Goal: Task Accomplishment & Management: Complete application form

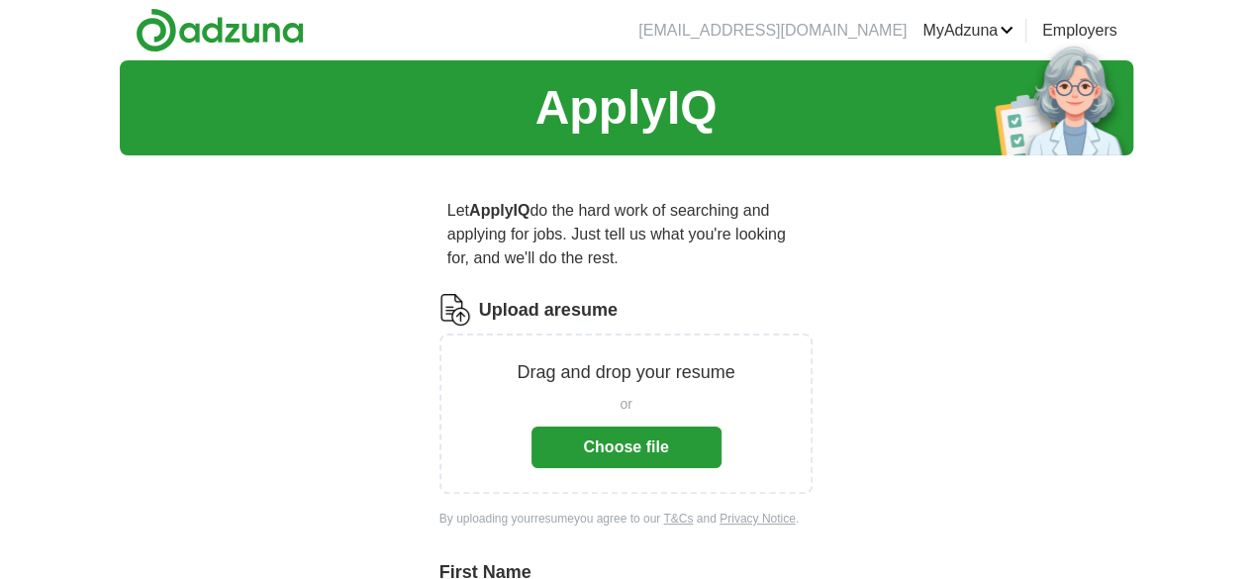
click at [622, 427] on button "Choose file" at bounding box center [626, 448] width 190 height 42
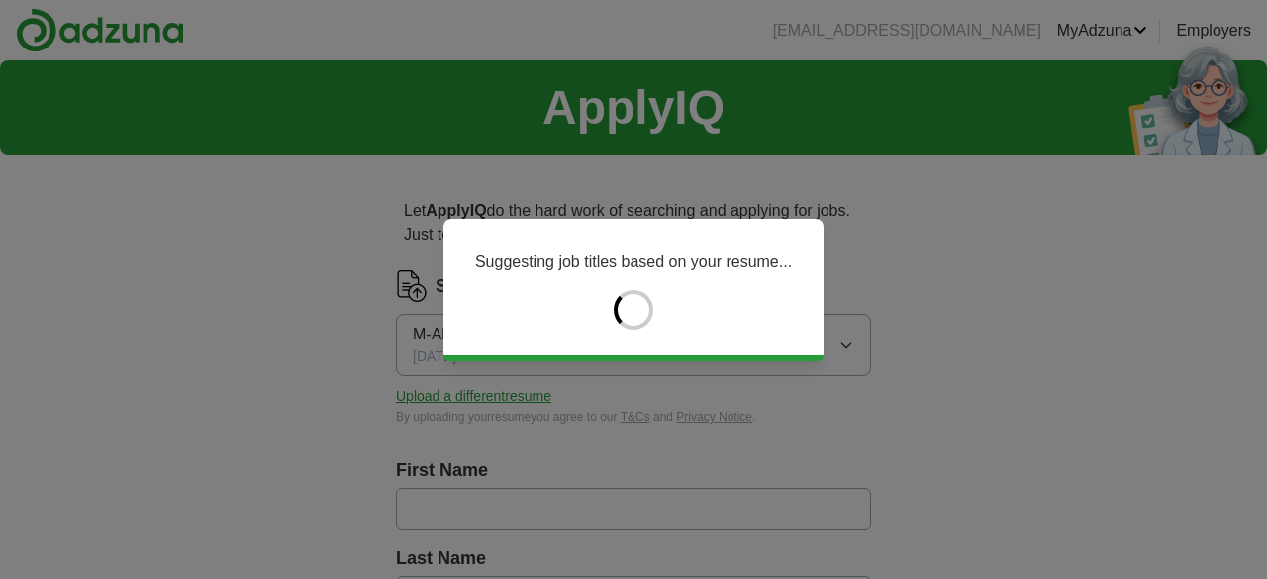
type input "*"
type input "***"
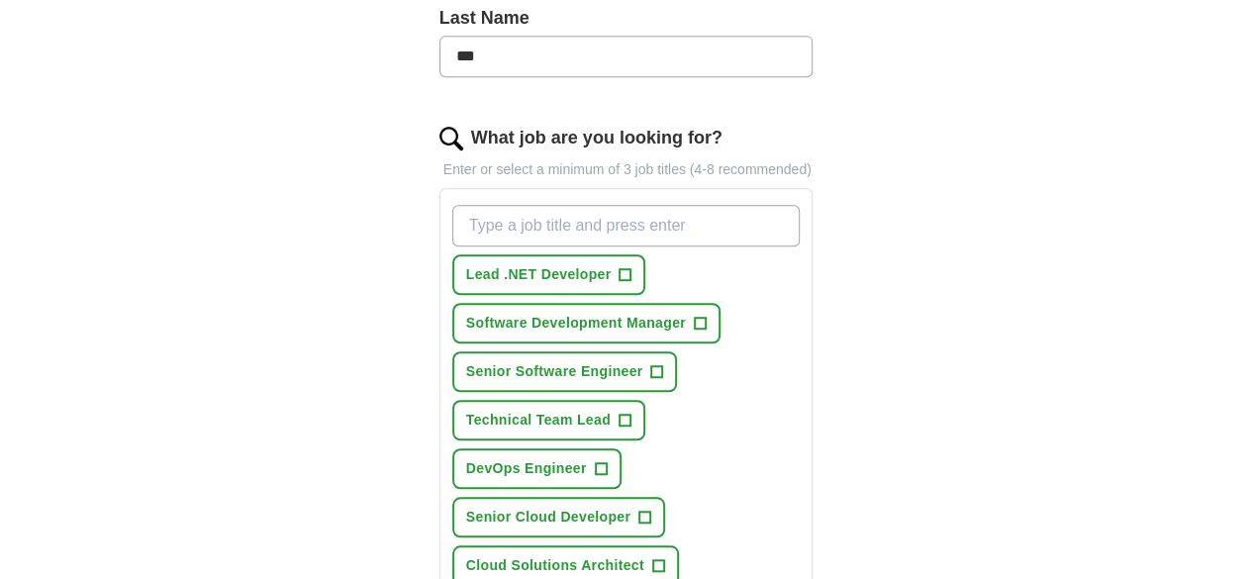
scroll to position [561, 0]
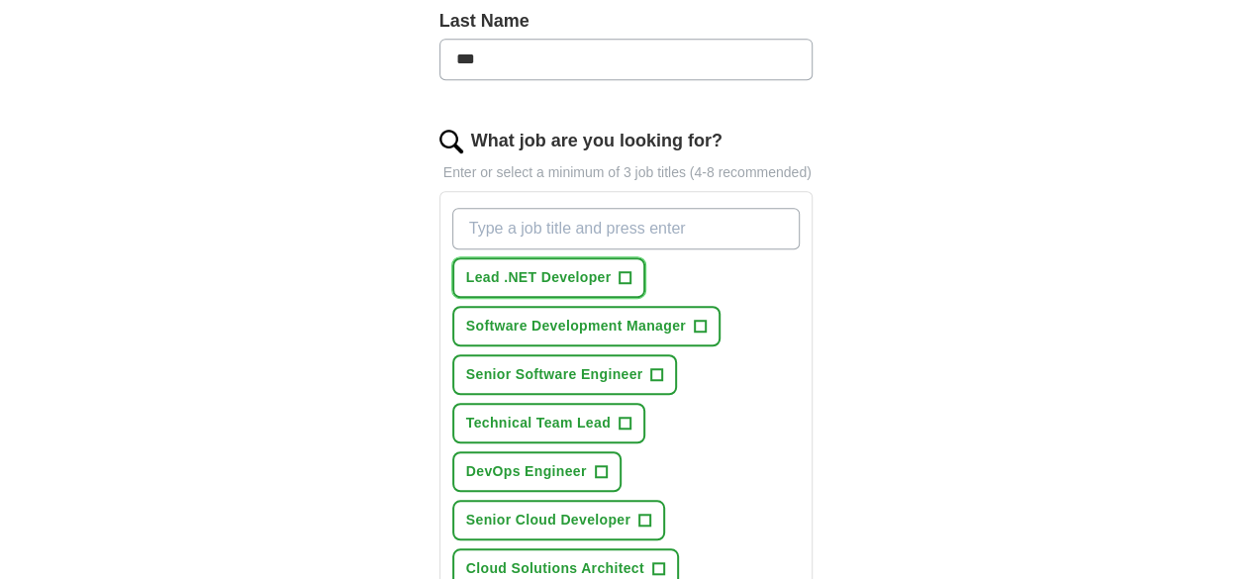
click at [526, 260] on button "Lead .NET Developer +" at bounding box center [549, 277] width 194 height 41
click at [535, 364] on span "Senior Software Engineer" at bounding box center [554, 374] width 177 height 21
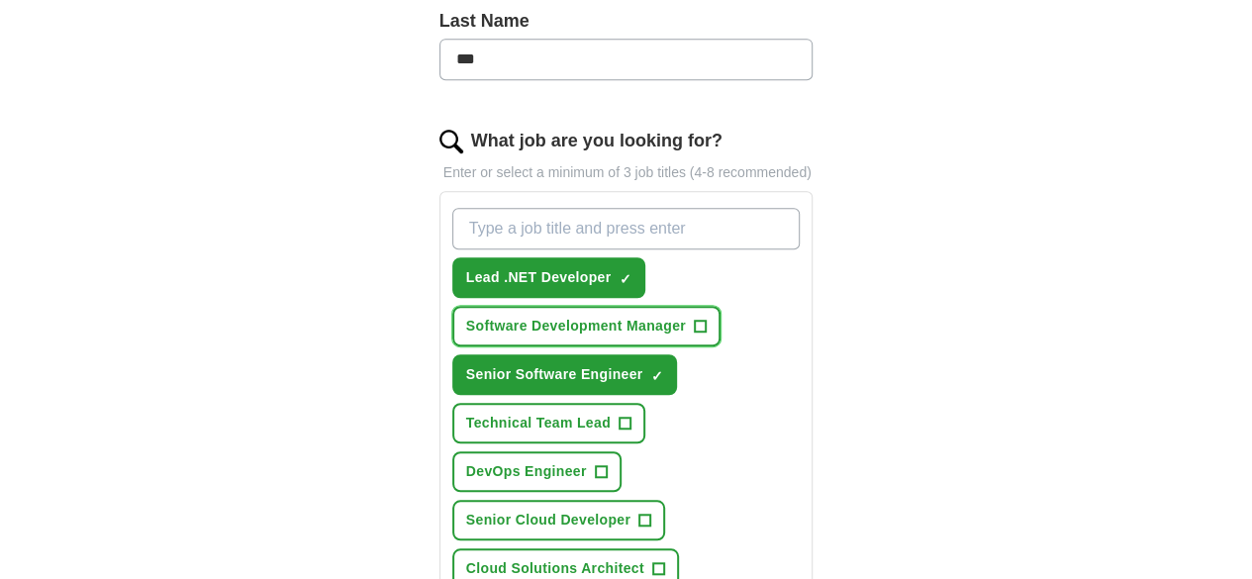
click at [550, 316] on span "Software Development Manager" at bounding box center [576, 326] width 220 height 21
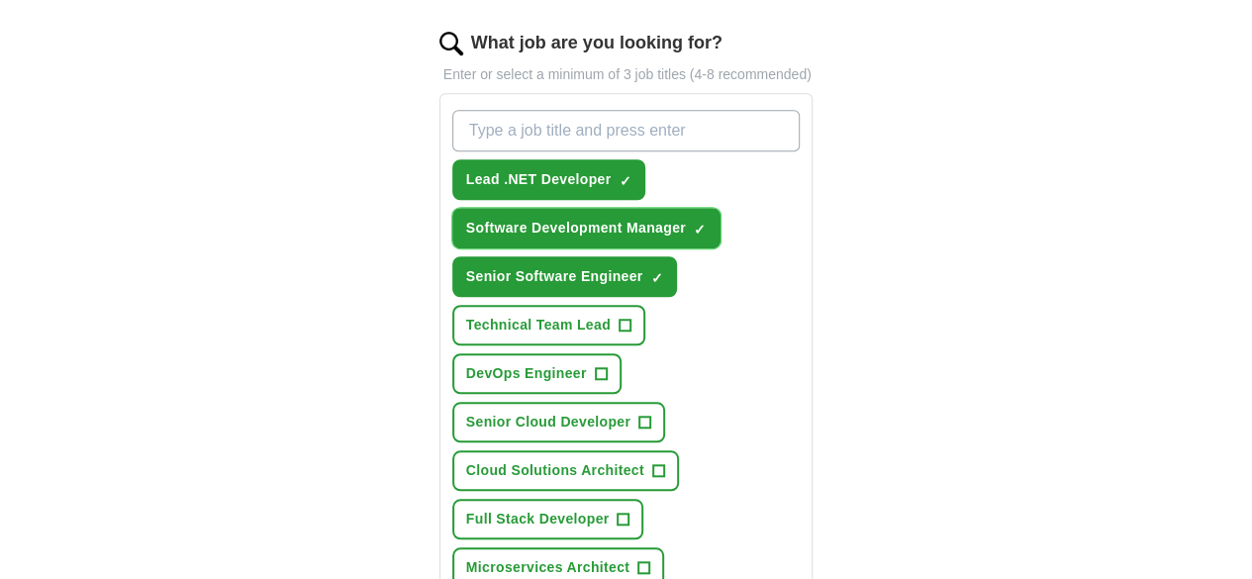
scroll to position [658, 0]
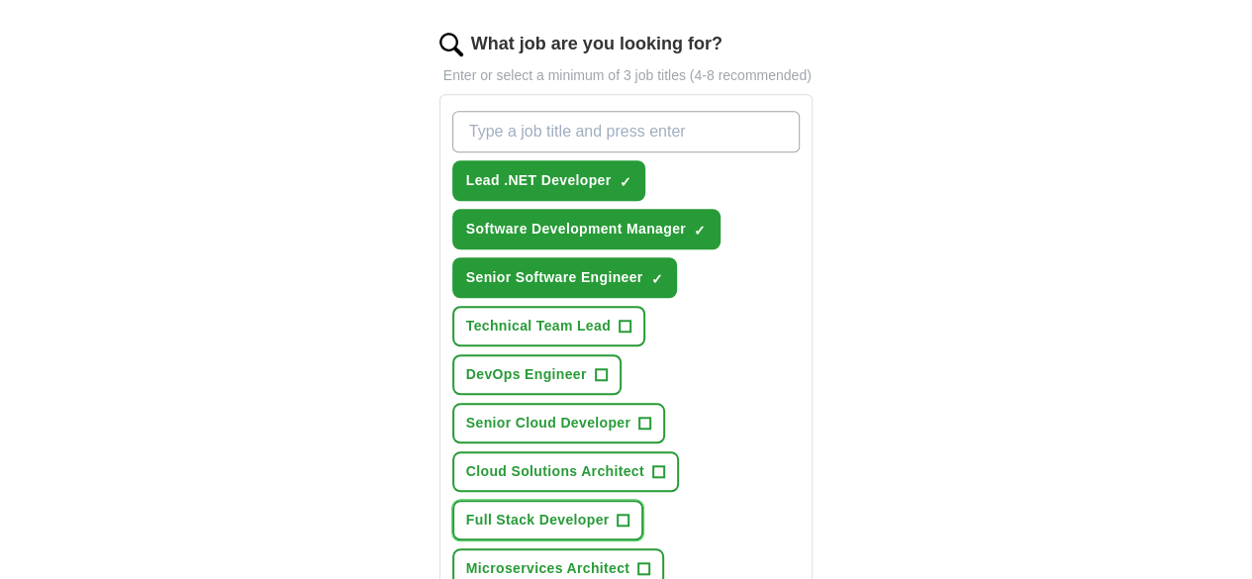
click at [610, 510] on span "Full Stack Developer" at bounding box center [538, 520] width 144 height 21
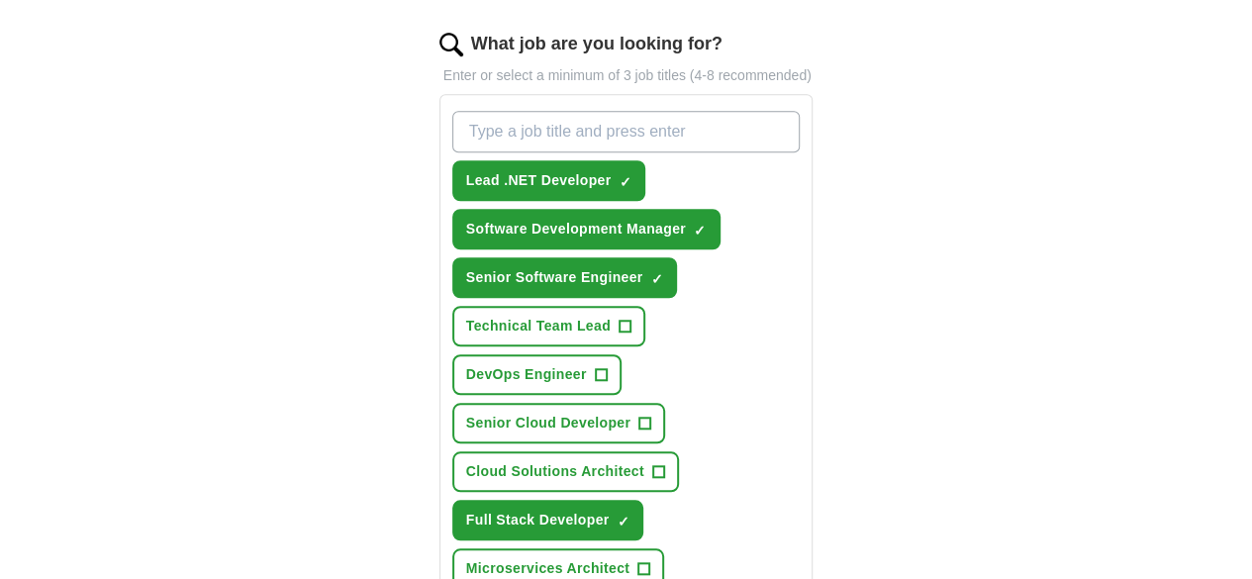
click at [623, 413] on span "Senior Cloud Developer" at bounding box center [548, 423] width 164 height 21
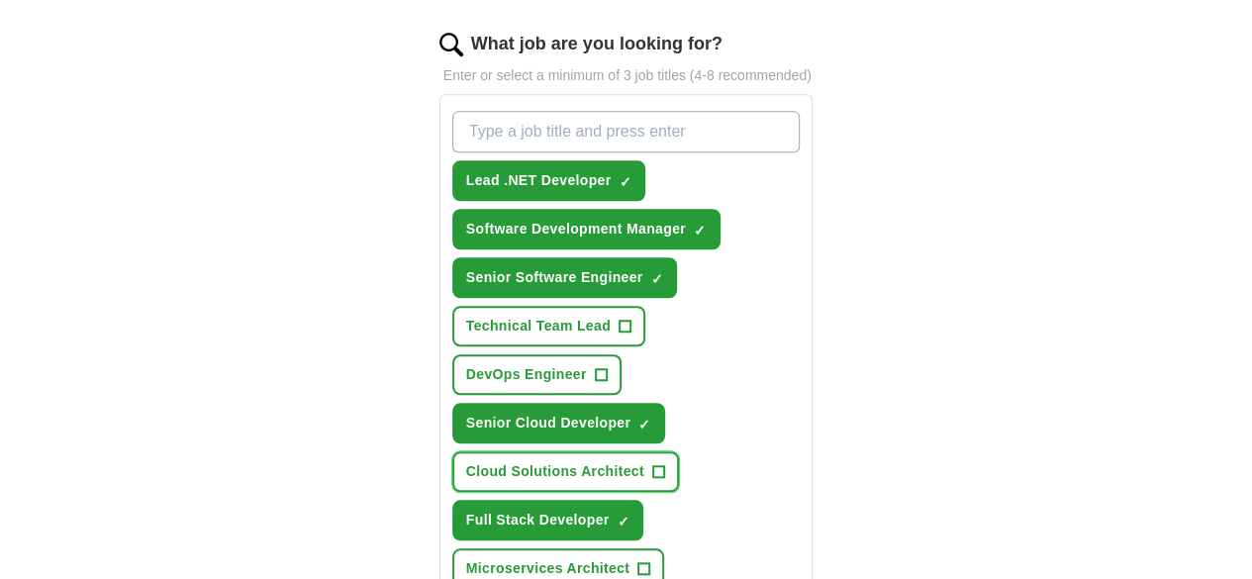
click at [554, 461] on span "Cloud Solutions Architect" at bounding box center [555, 471] width 178 height 21
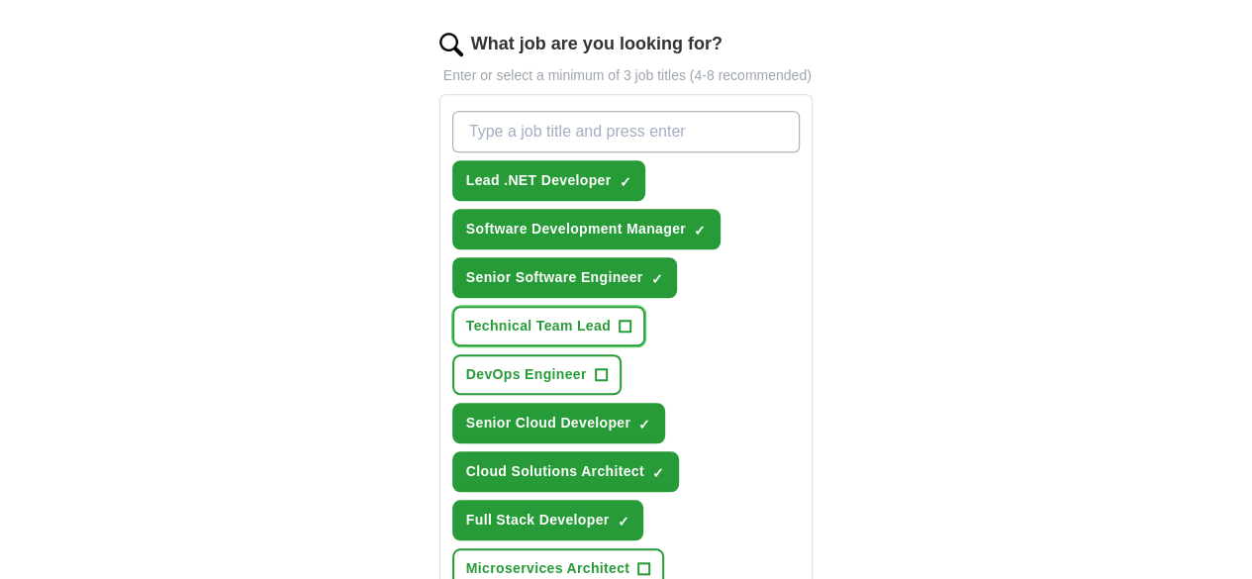
click at [611, 316] on span "Technical Team Lead" at bounding box center [538, 326] width 144 height 21
click at [564, 558] on span "Microservices Architect" at bounding box center [548, 568] width 164 height 21
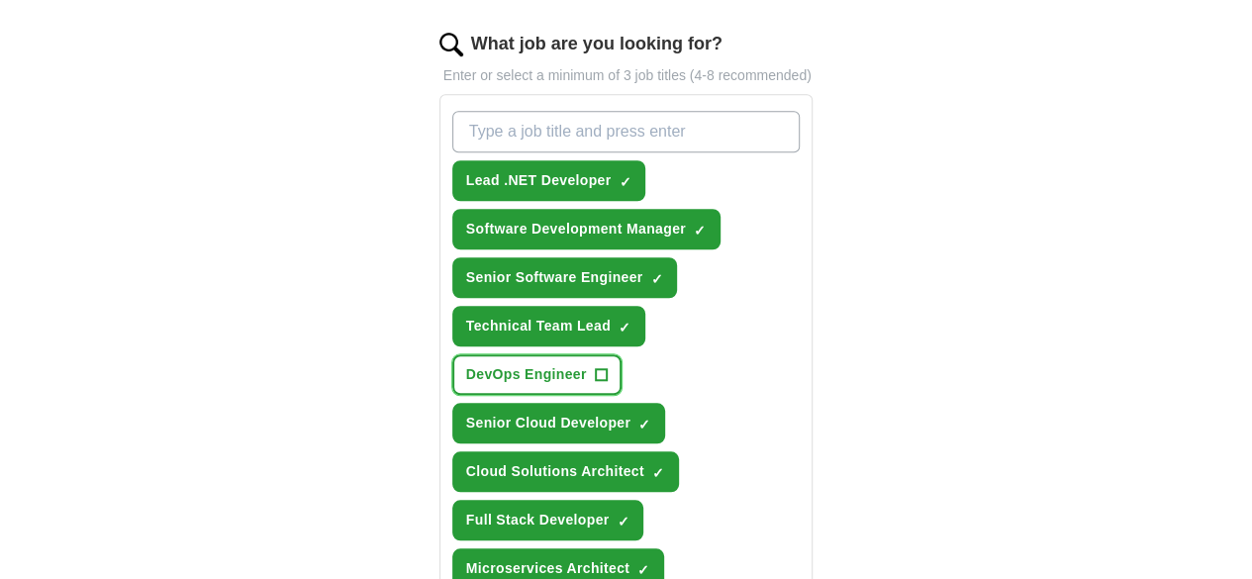
click at [477, 354] on button "DevOps Engineer +" at bounding box center [536, 374] width 169 height 41
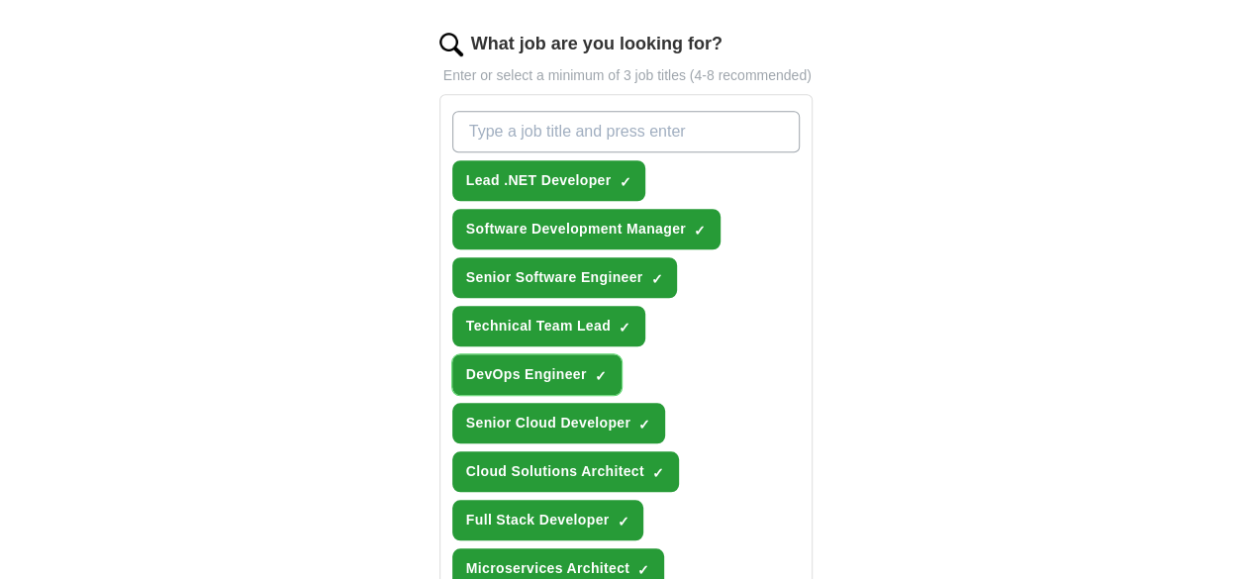
scroll to position [992, 0]
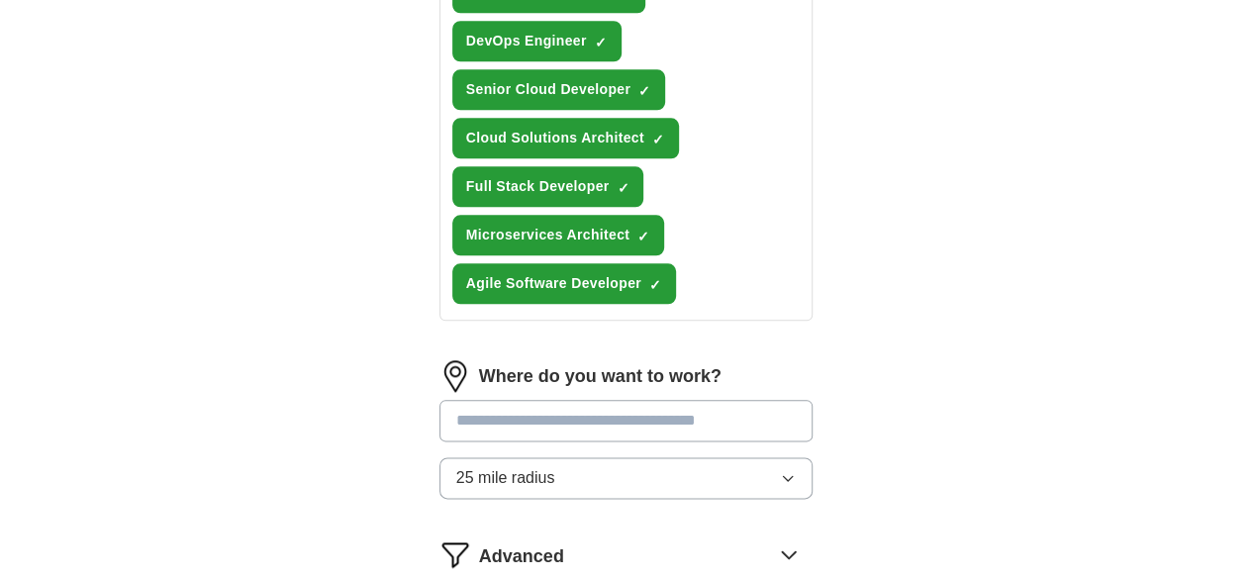
click at [727, 538] on div "Advanced" at bounding box center [646, 554] width 335 height 32
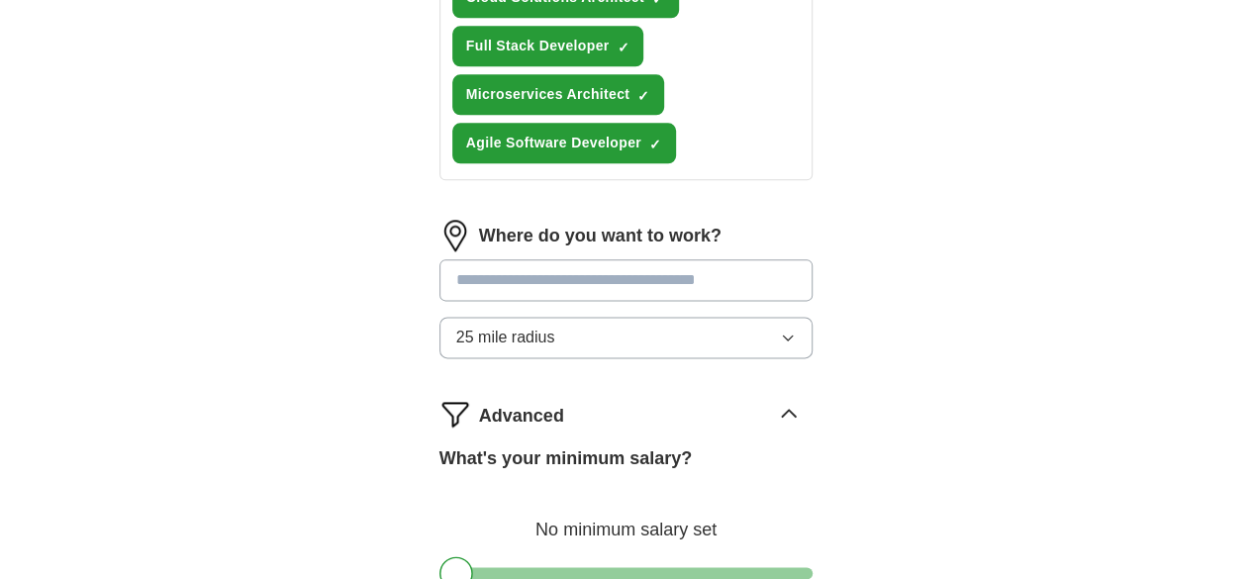
scroll to position [1137, 0]
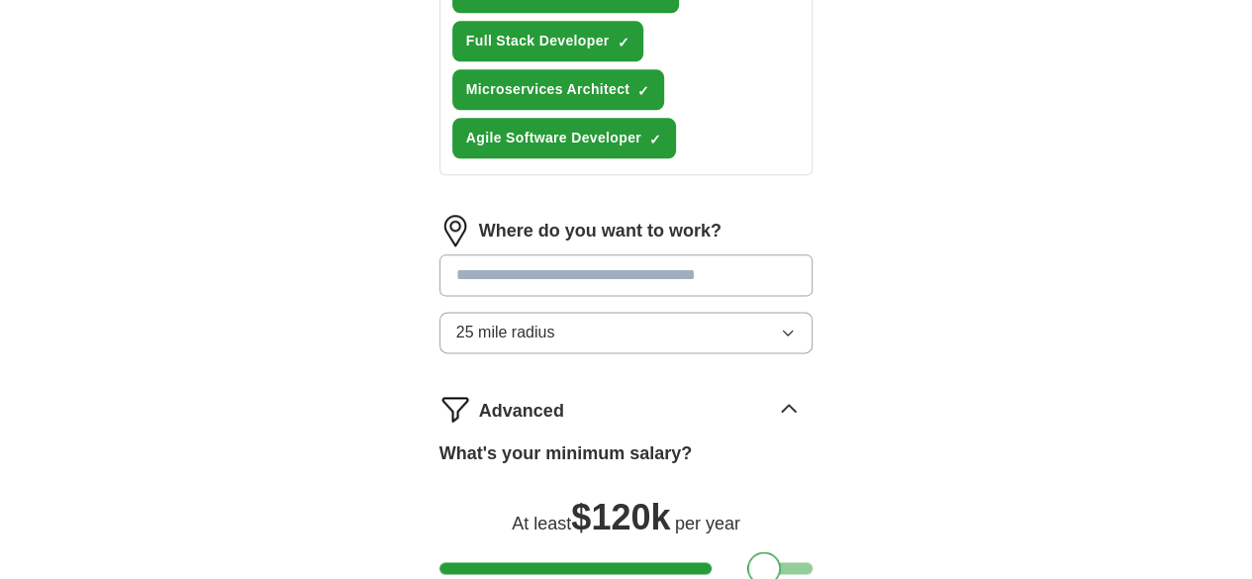
drag, startPoint x: 426, startPoint y: 384, endPoint x: 732, endPoint y: 401, distance: 307.3
click at [747, 551] on div at bounding box center [764, 568] width 34 height 34
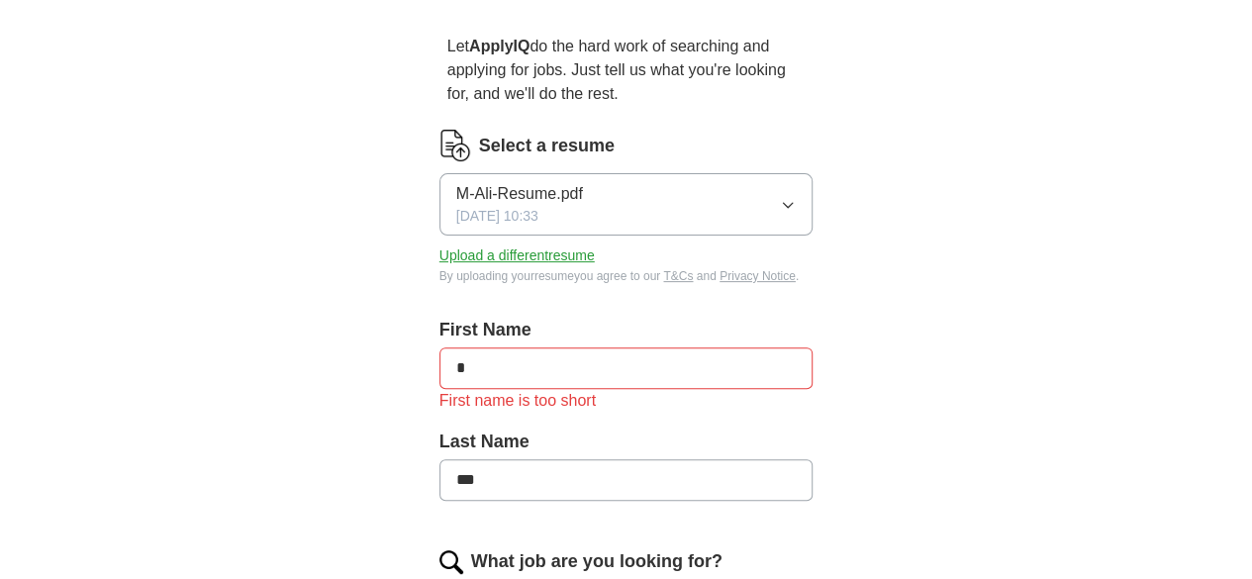
scroll to position [160, 0]
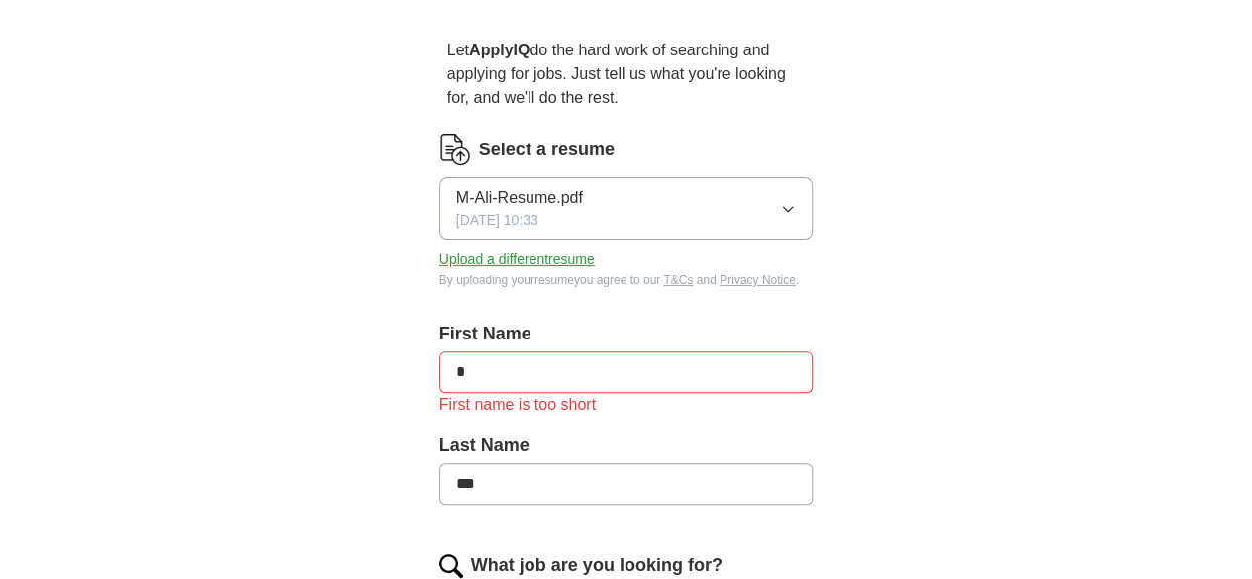
click at [679, 353] on input "*" at bounding box center [626, 372] width 374 height 42
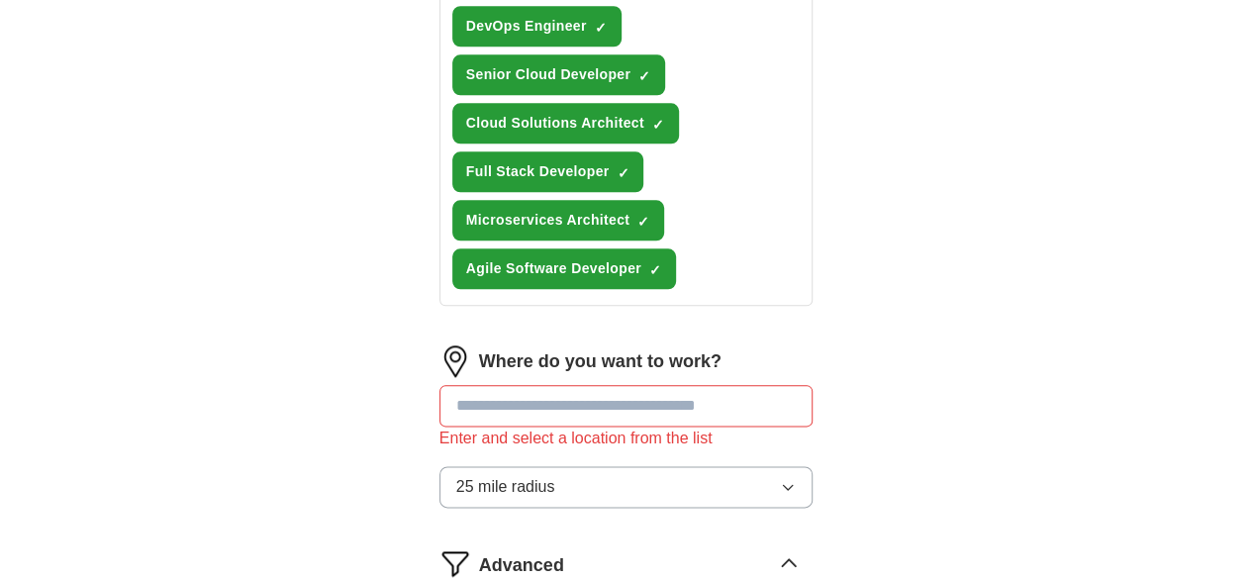
scroll to position [1008, 0]
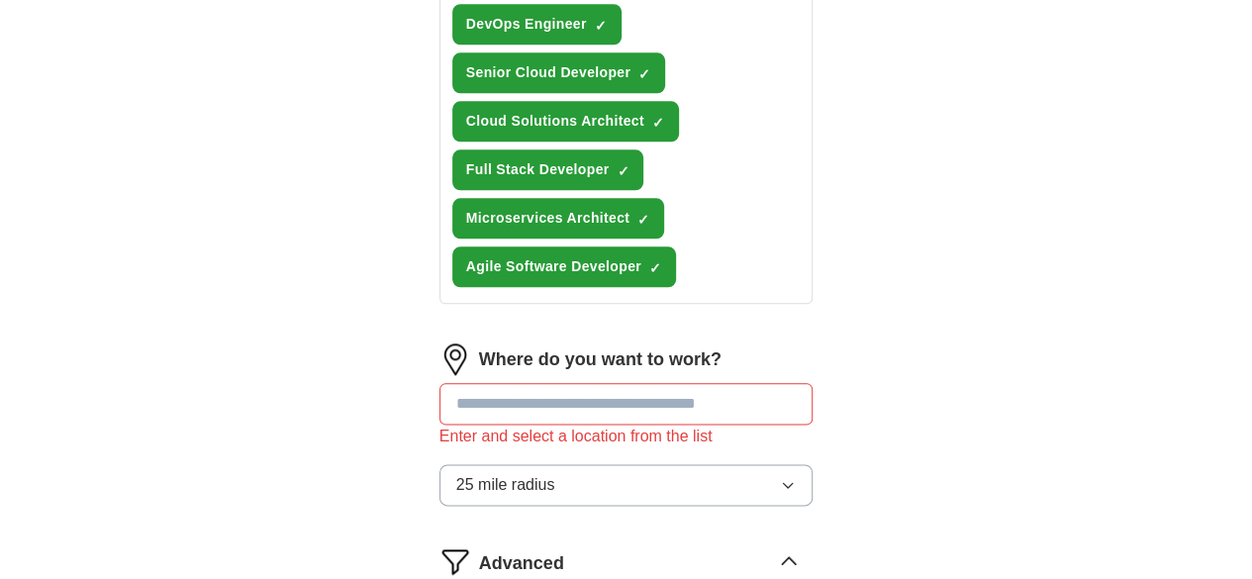
type input "**"
click at [695, 383] on input at bounding box center [626, 404] width 374 height 42
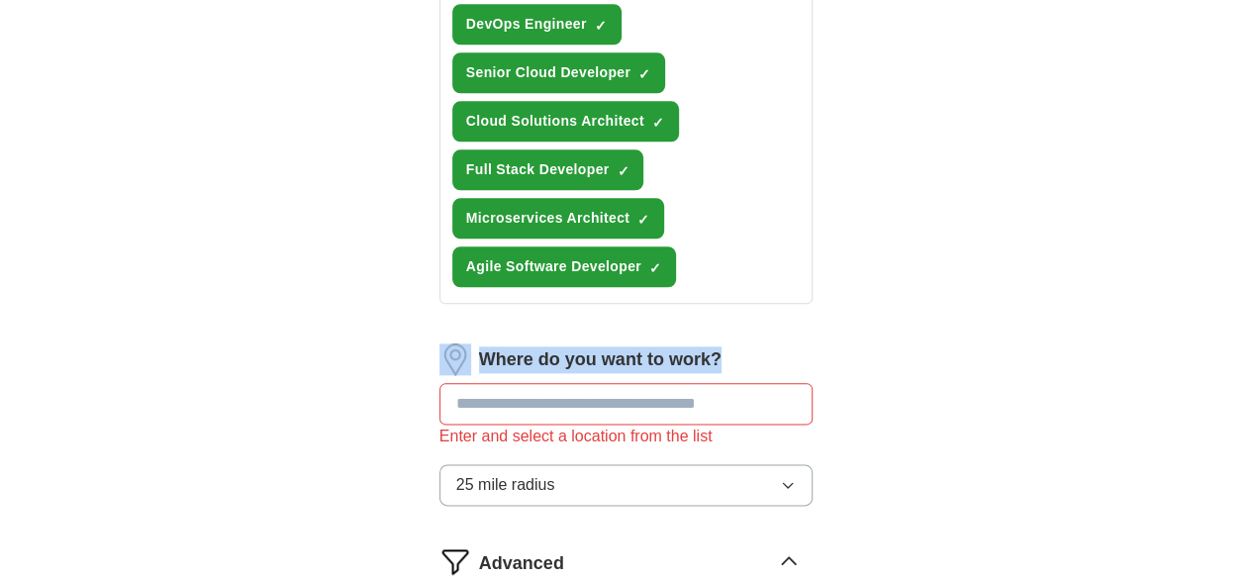
drag, startPoint x: 675, startPoint y: 184, endPoint x: 426, endPoint y: 197, distance: 249.7
click at [439, 343] on div "Where do you want to work?" at bounding box center [626, 359] width 374 height 32
copy div "Where do you want to work?"
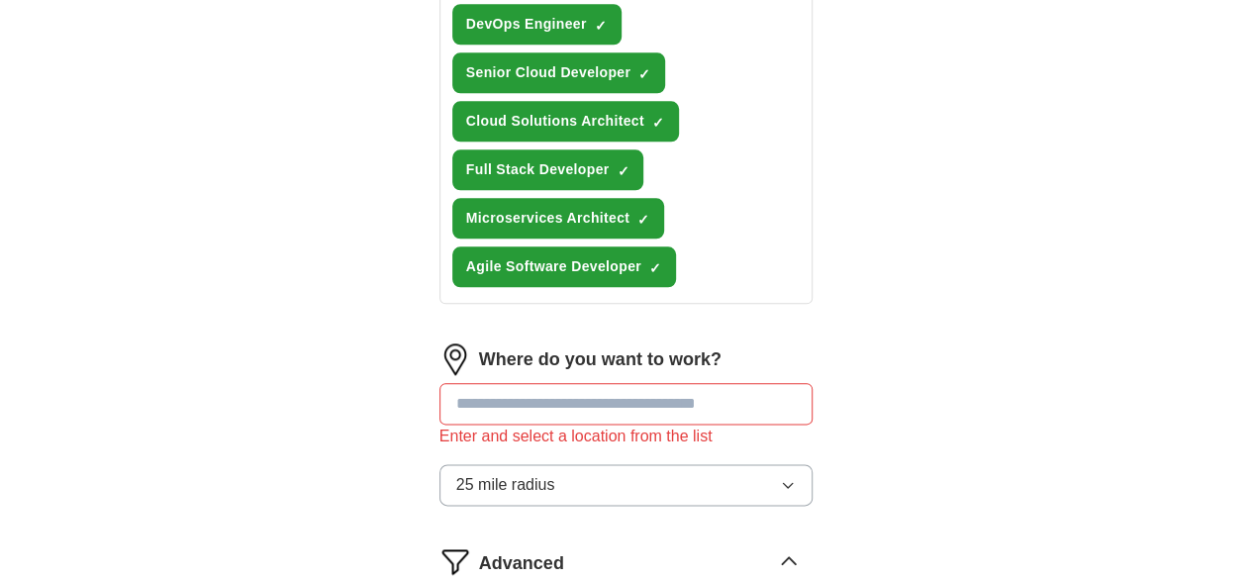
click at [663, 383] on input at bounding box center [626, 404] width 374 height 42
paste input "**********"
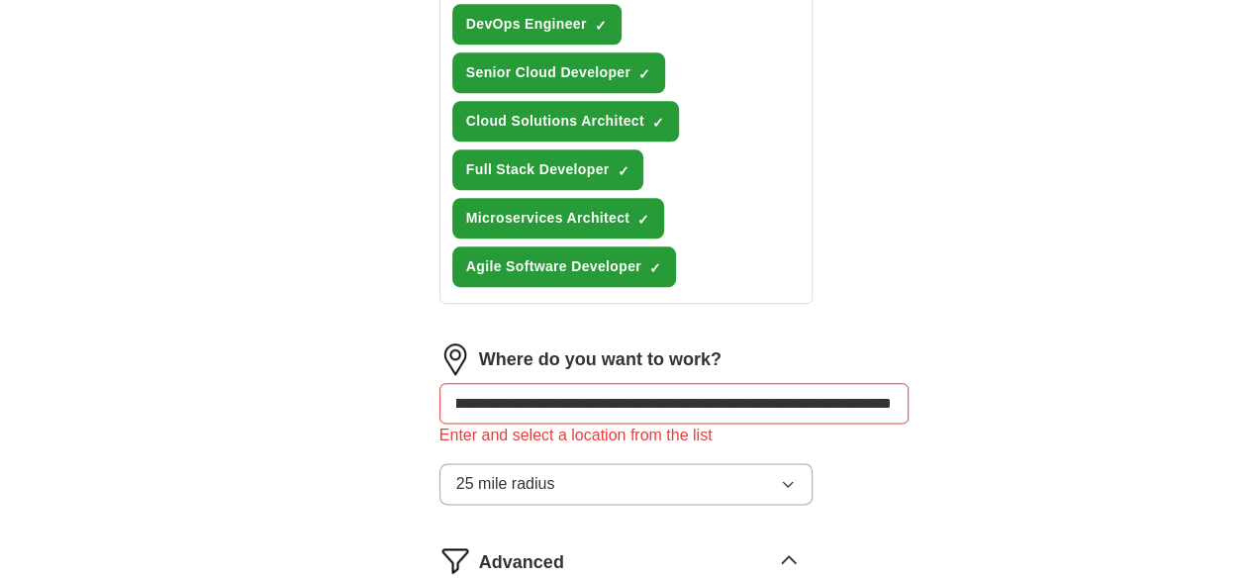
type input "**********"
click at [813, 463] on button "25 mile radius" at bounding box center [626, 484] width 374 height 42
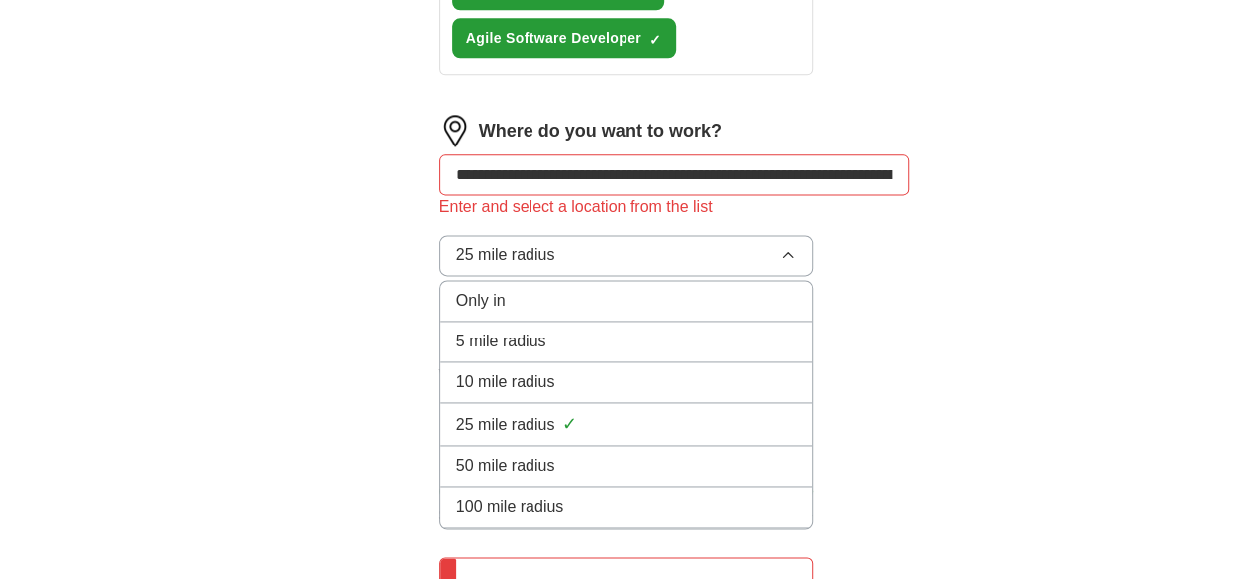
scroll to position [1236, 0]
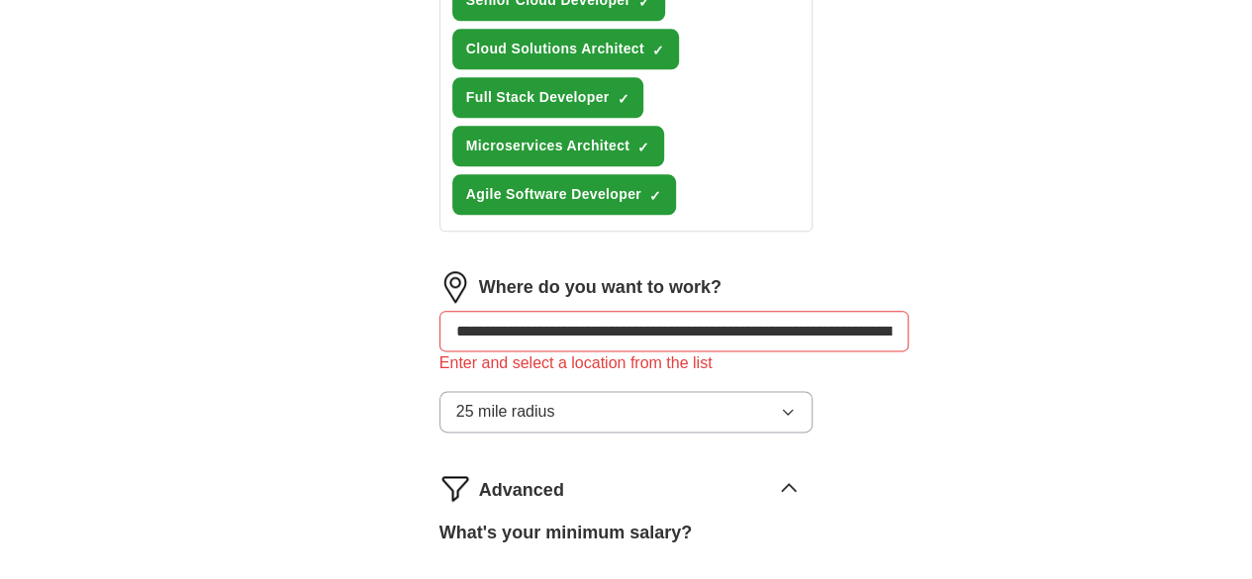
scroll to position [1078, 0]
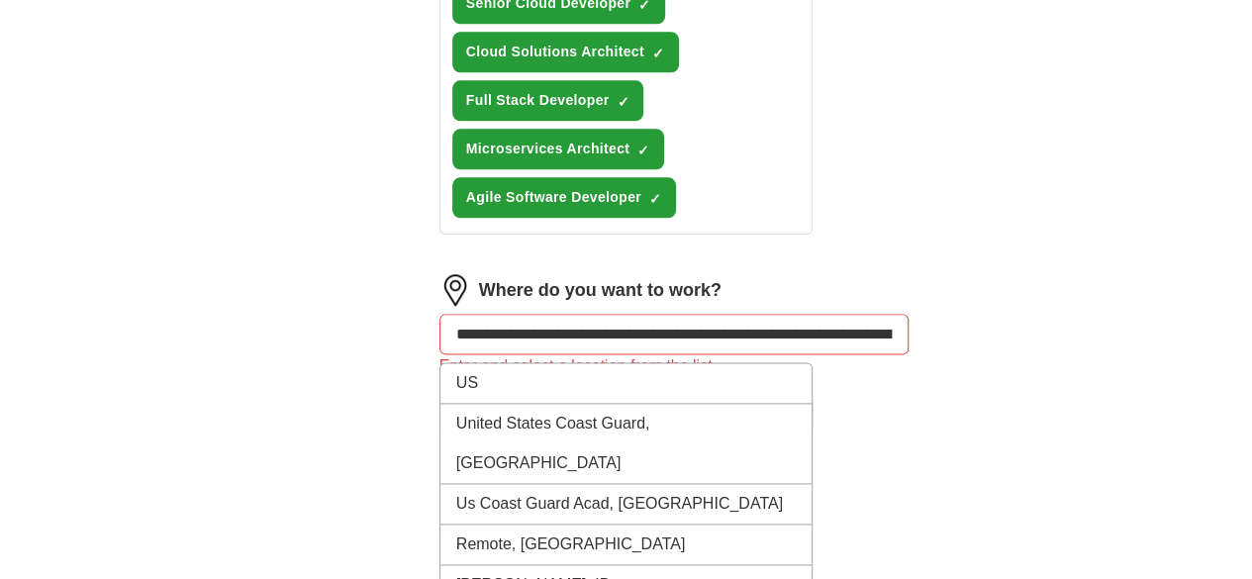
click at [846, 314] on input "**********" at bounding box center [673, 334] width 469 height 41
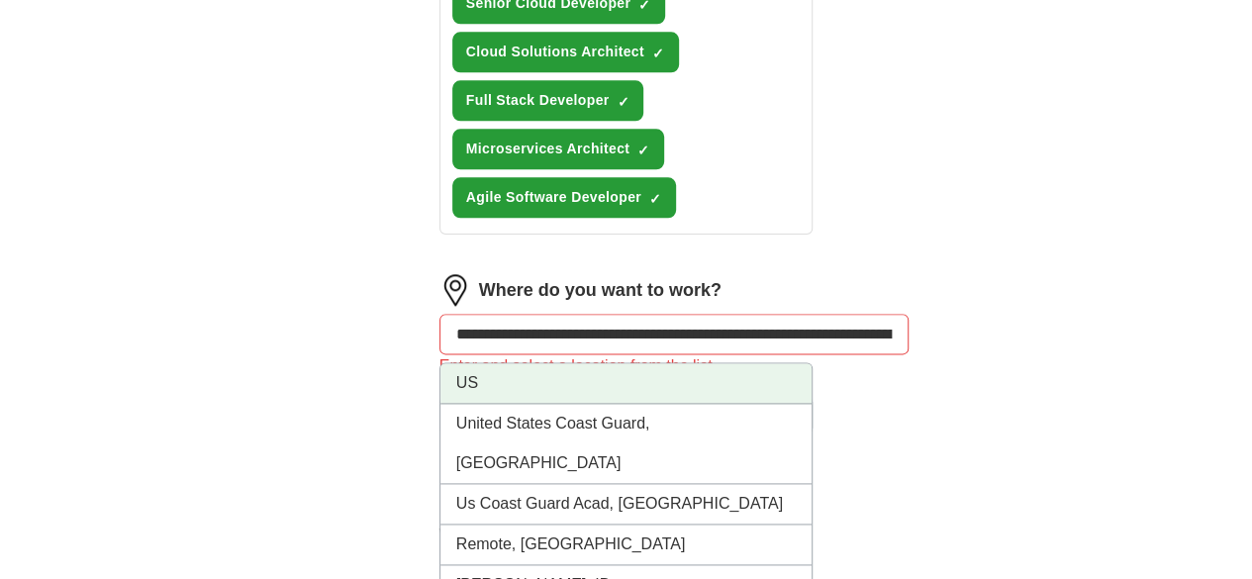
click at [730, 363] on li "US" at bounding box center [626, 383] width 372 height 41
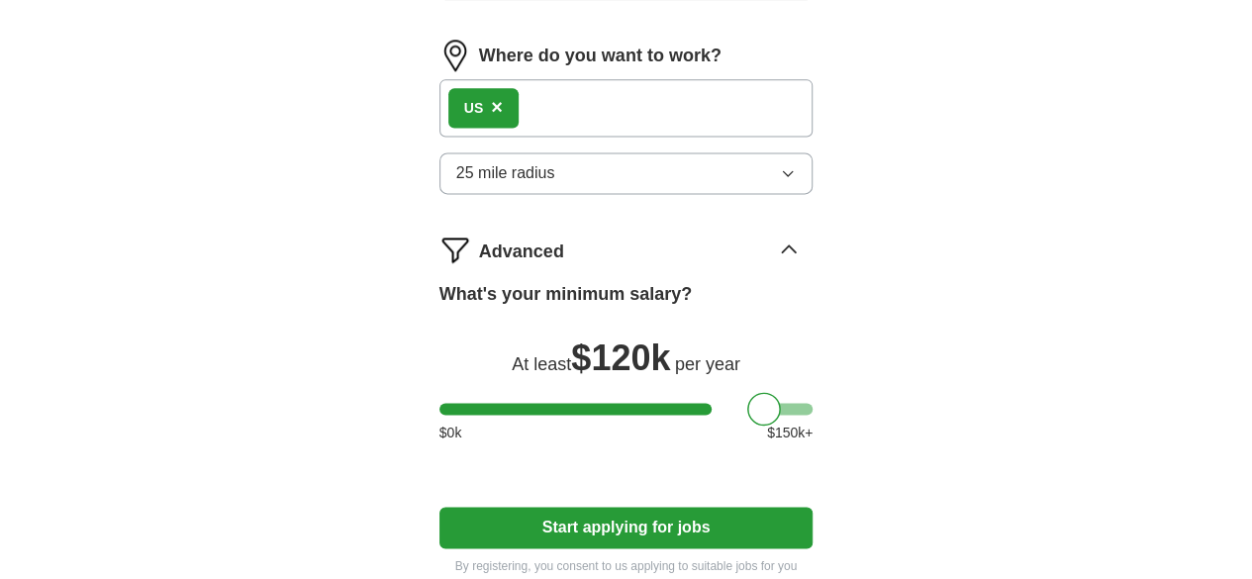
scroll to position [1315, 0]
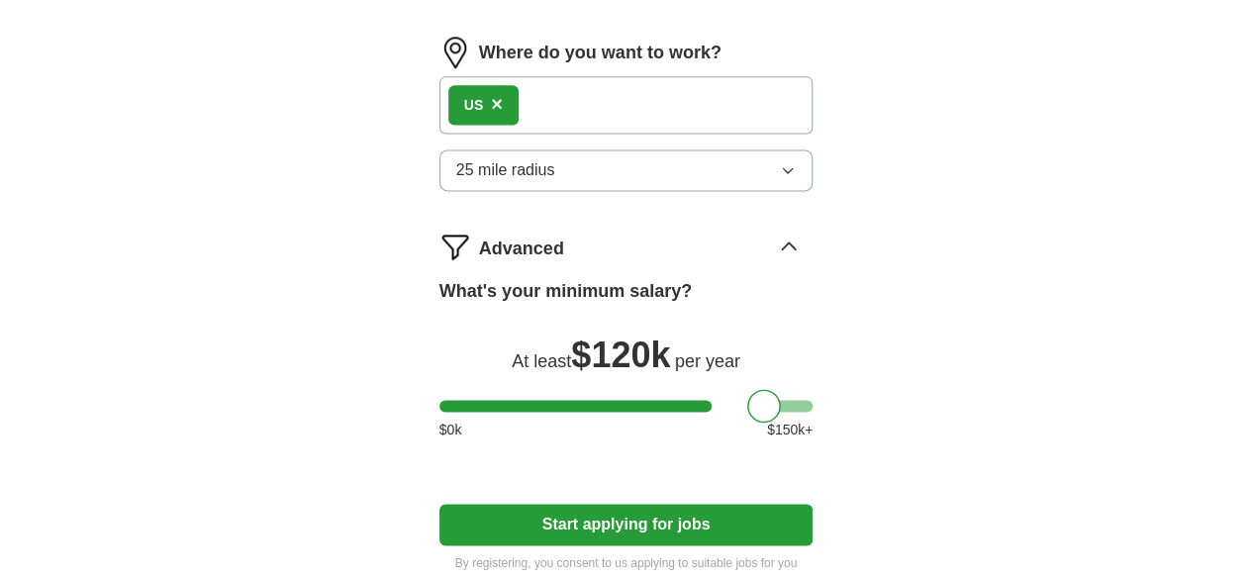
click at [708, 504] on button "Start applying for jobs" at bounding box center [626, 525] width 374 height 42
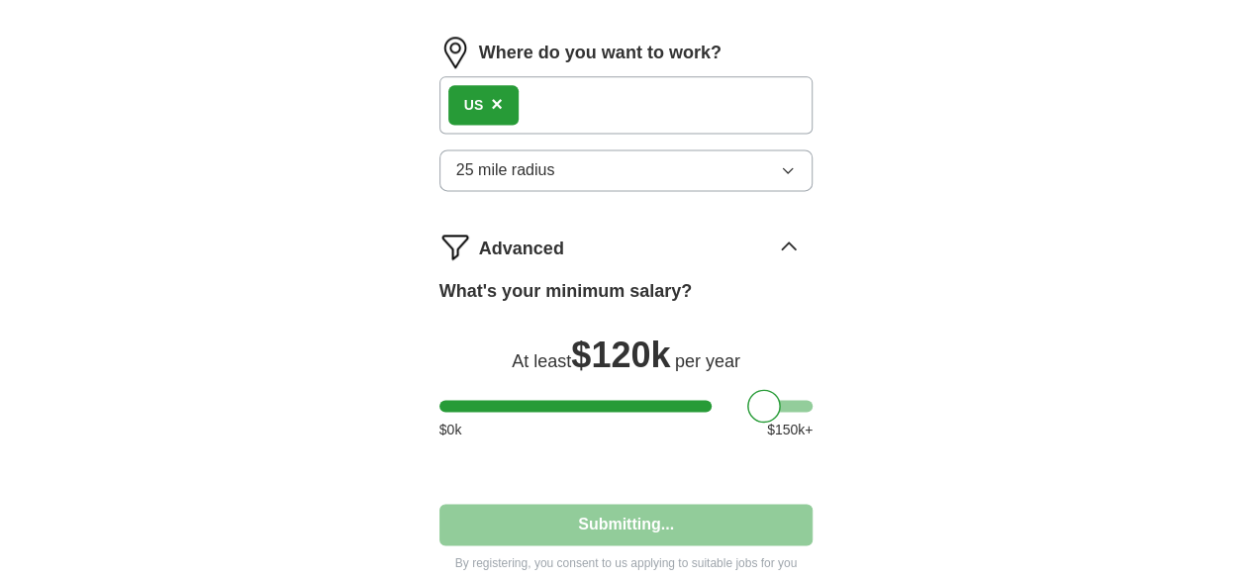
select select "**"
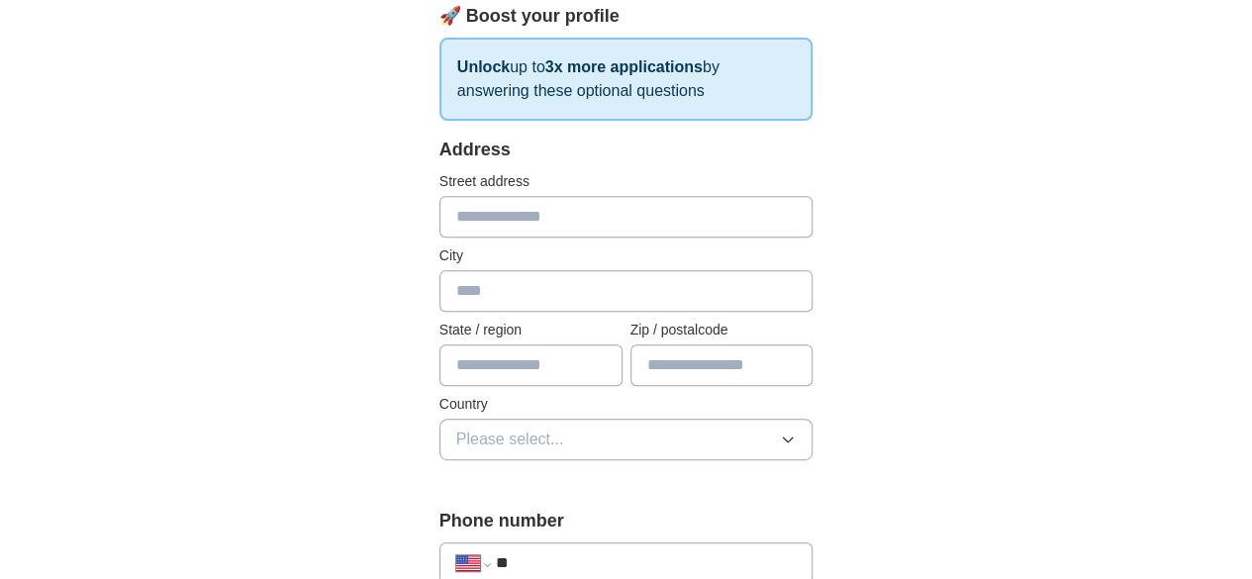
scroll to position [342, 0]
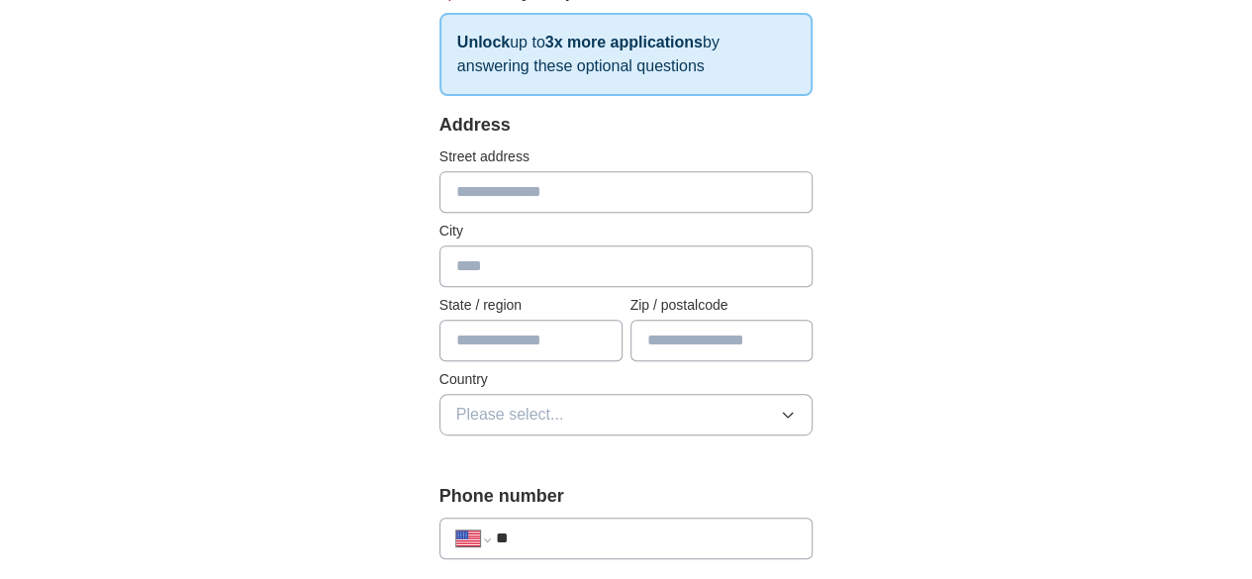
click at [737, 193] on input "text" at bounding box center [626, 192] width 374 height 42
click at [651, 256] on input "text" at bounding box center [626, 266] width 374 height 42
click at [547, 320] on input "text" at bounding box center [530, 341] width 183 height 42
type input "**"
type input "**********"
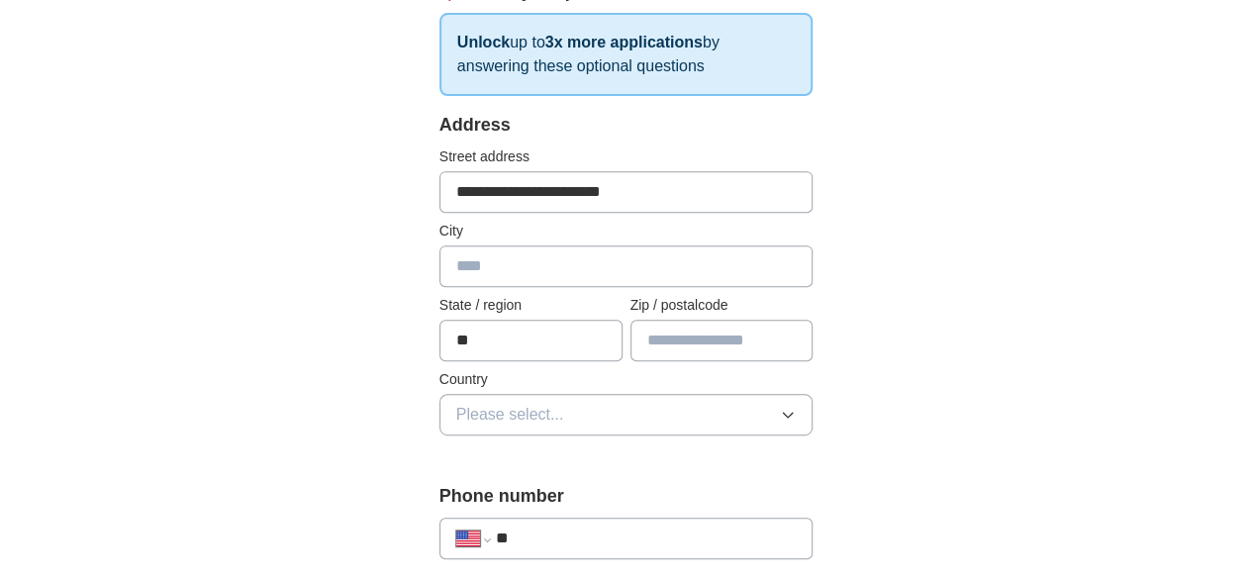
type input "*********"
type input "*****"
click at [516, 412] on button "Please select..." at bounding box center [626, 415] width 374 height 42
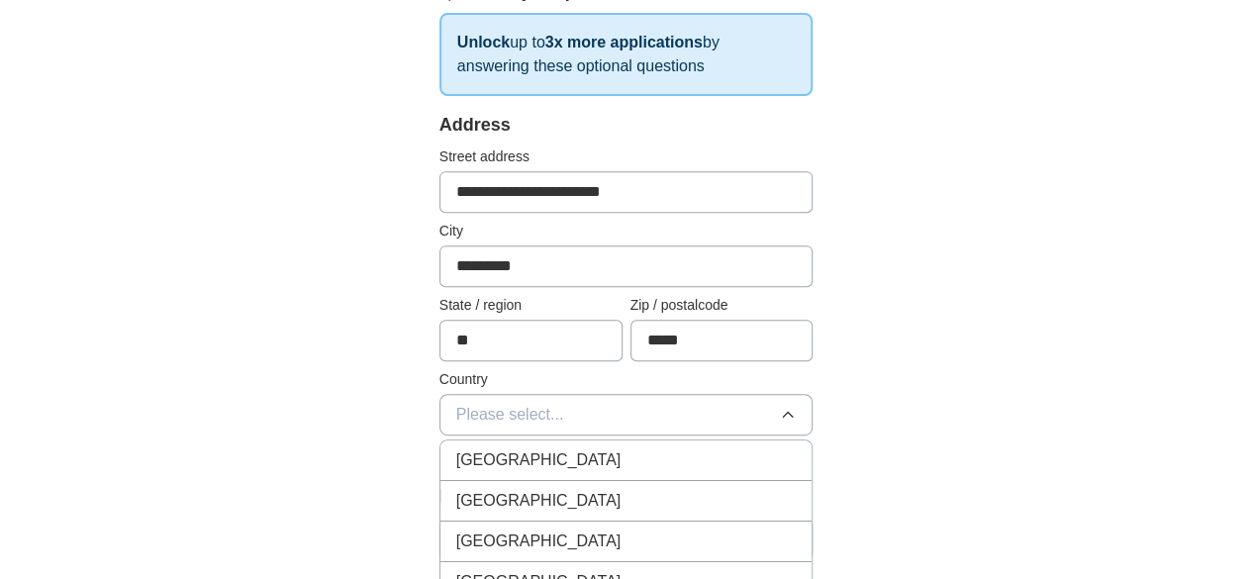
click at [485, 484] on li "[GEOGRAPHIC_DATA]" at bounding box center [626, 501] width 372 height 41
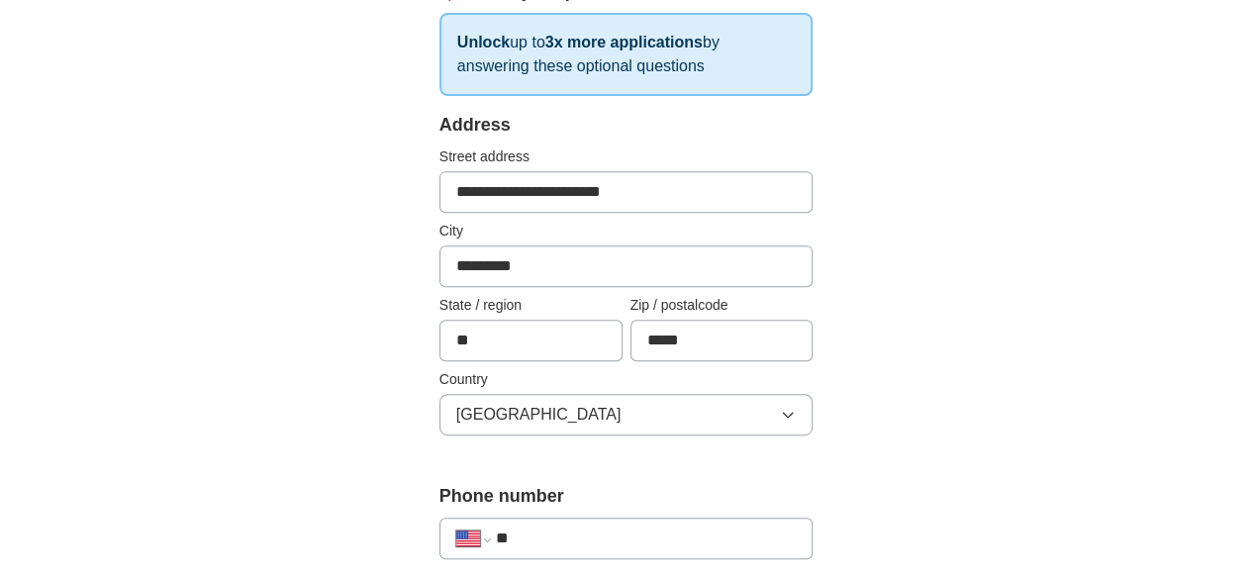
scroll to position [484, 0]
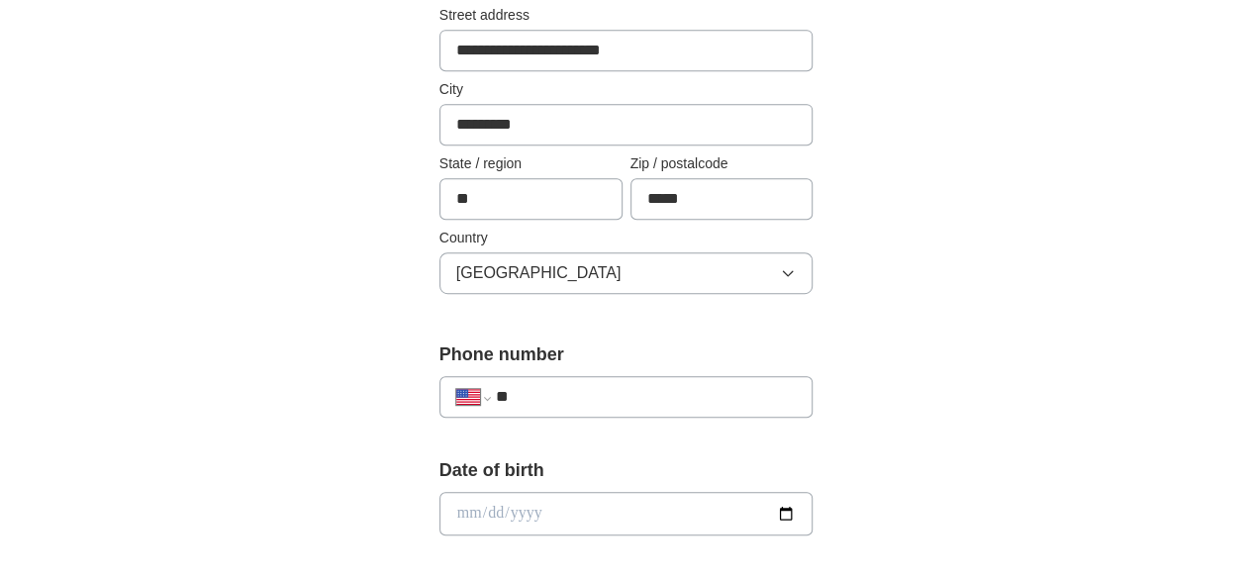
click at [517, 405] on input "**" at bounding box center [646, 397] width 301 height 24
paste input "tel"
click at [547, 386] on input "**" at bounding box center [646, 397] width 301 height 24
paste input "tel"
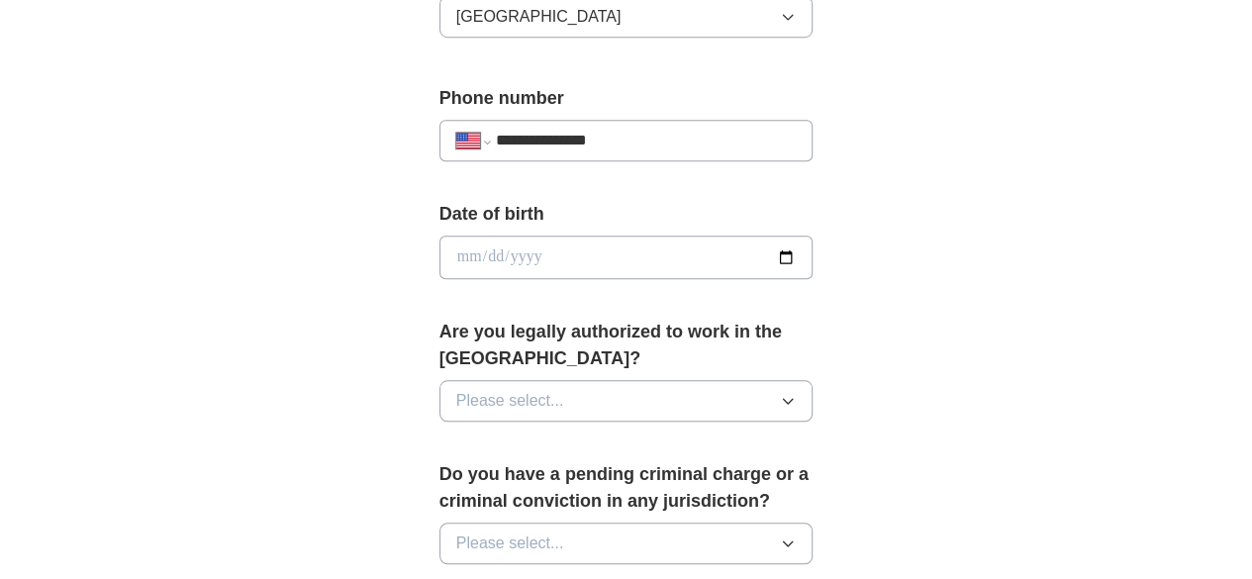
scroll to position [782, 0]
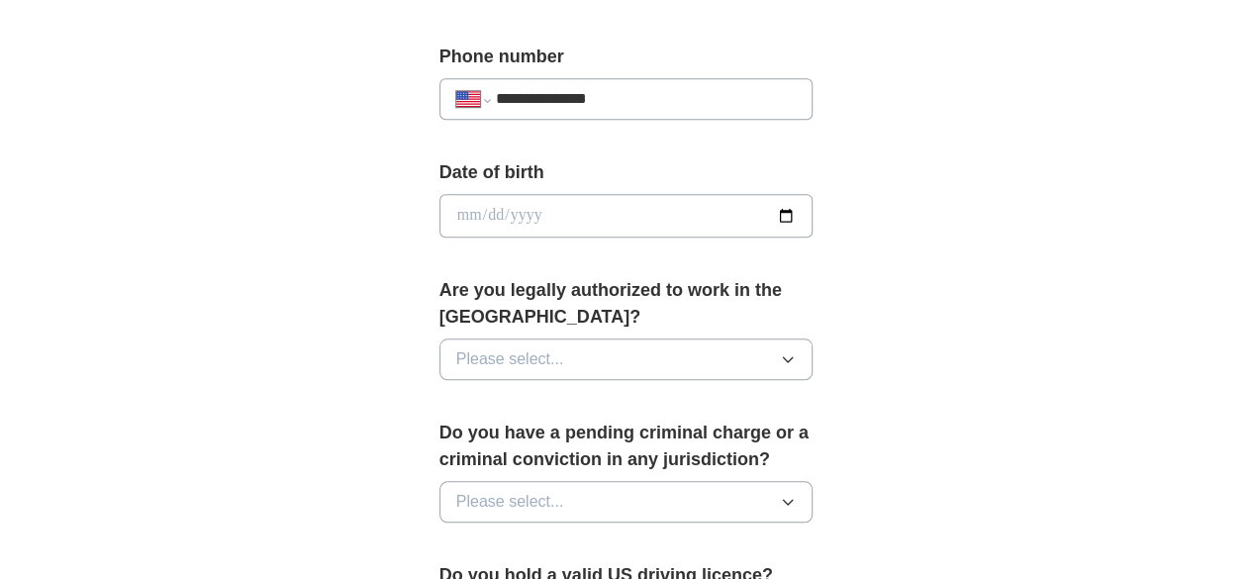
type input "**********"
click at [546, 338] on button "Please select..." at bounding box center [626, 359] width 374 height 42
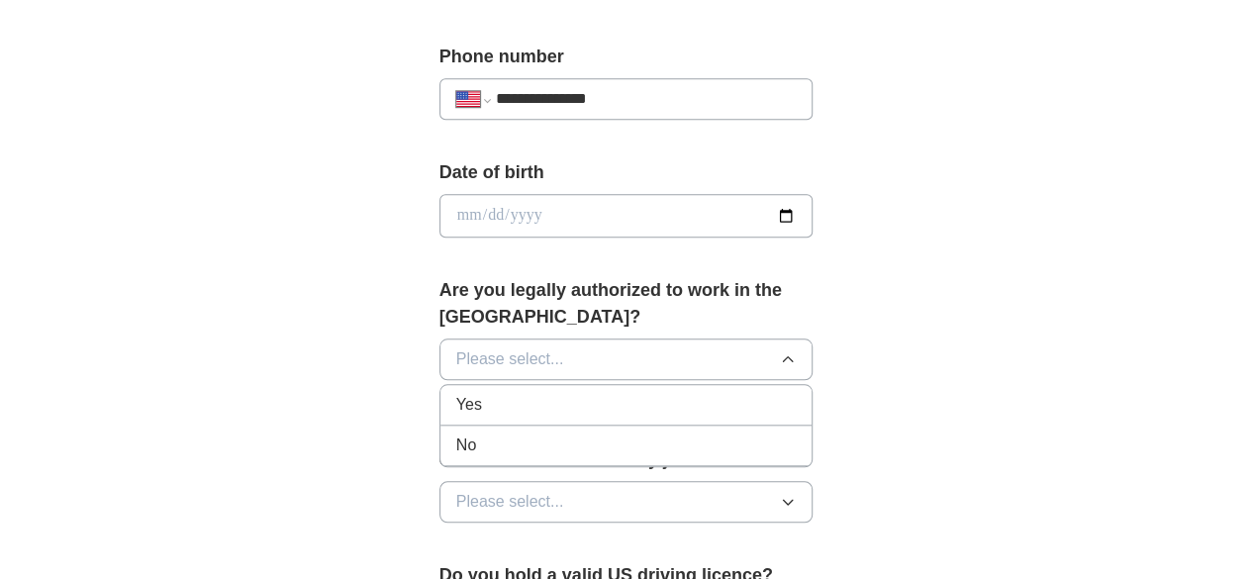
click at [521, 393] on div "Yes" at bounding box center [626, 405] width 340 height 24
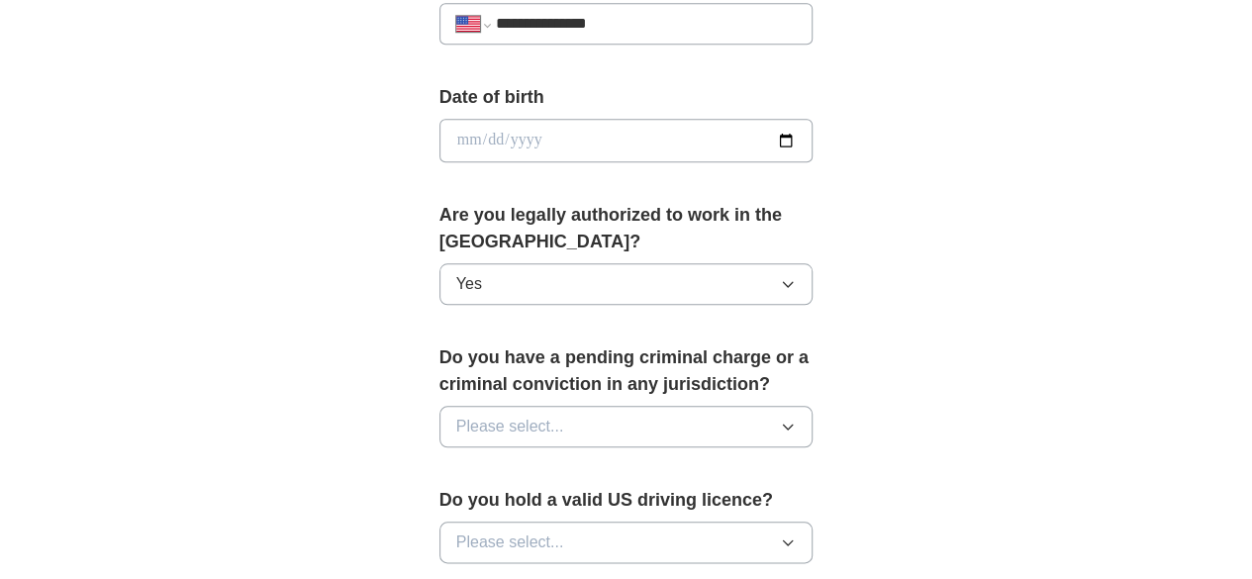
scroll to position [874, 0]
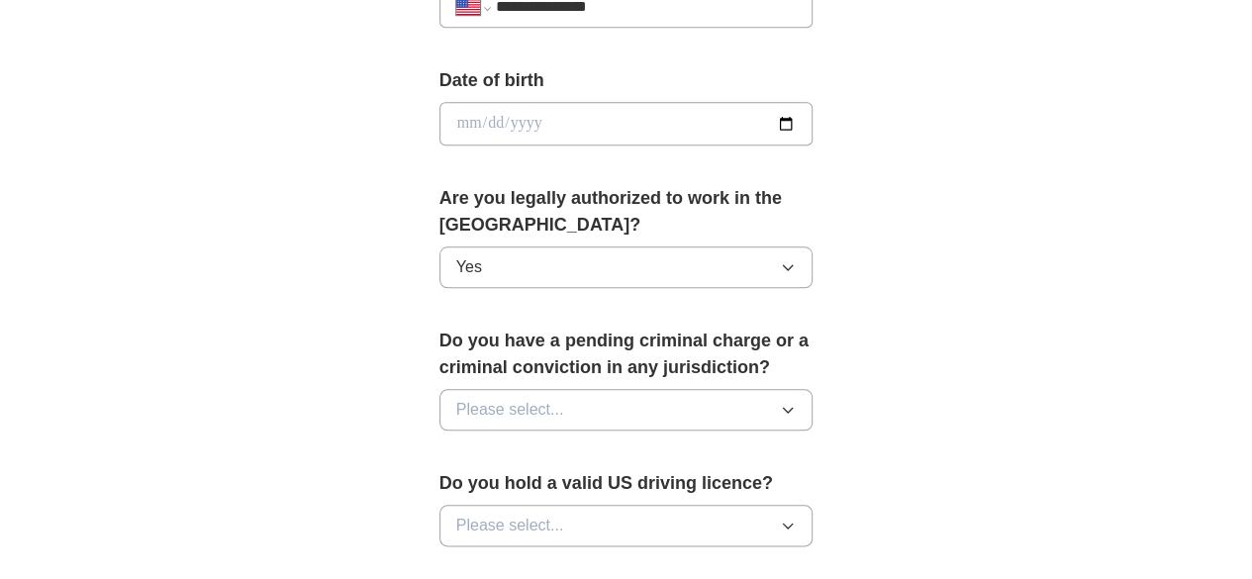
click at [521, 389] on button "Please select..." at bounding box center [626, 410] width 374 height 42
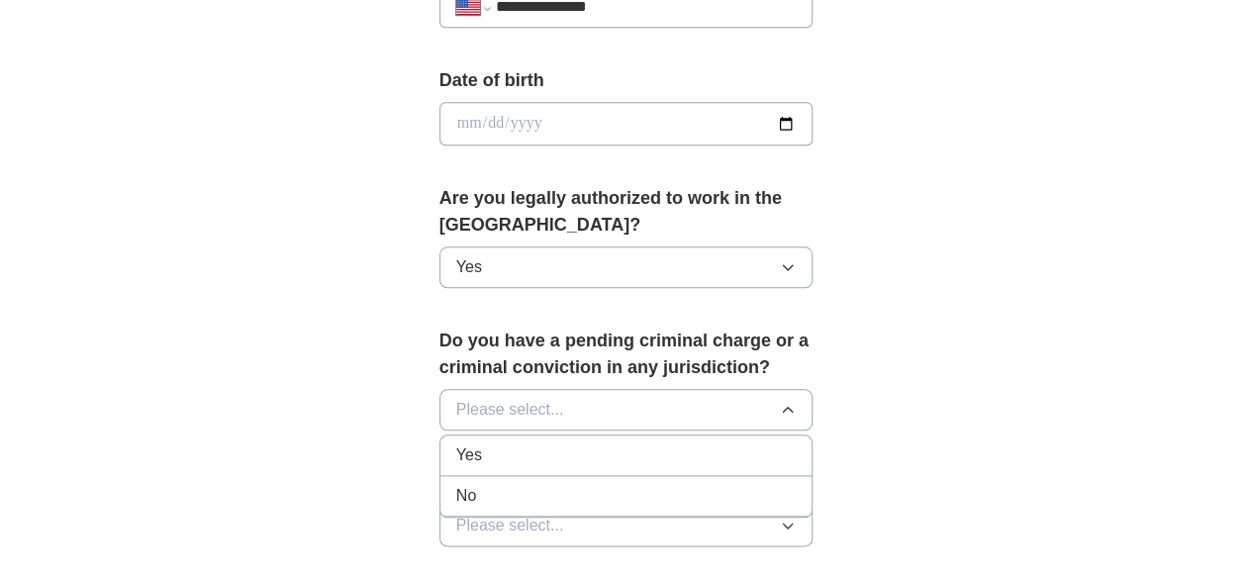
click at [503, 484] on div "No" at bounding box center [626, 496] width 340 height 24
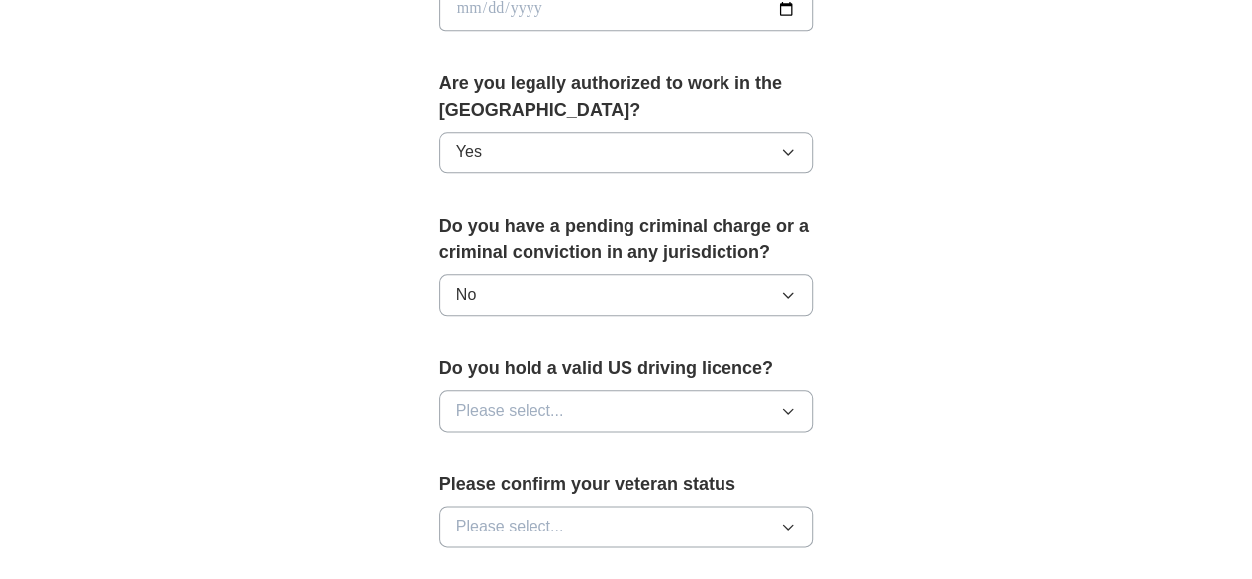
scroll to position [989, 0]
click at [532, 390] on button "Please select..." at bounding box center [626, 411] width 374 height 42
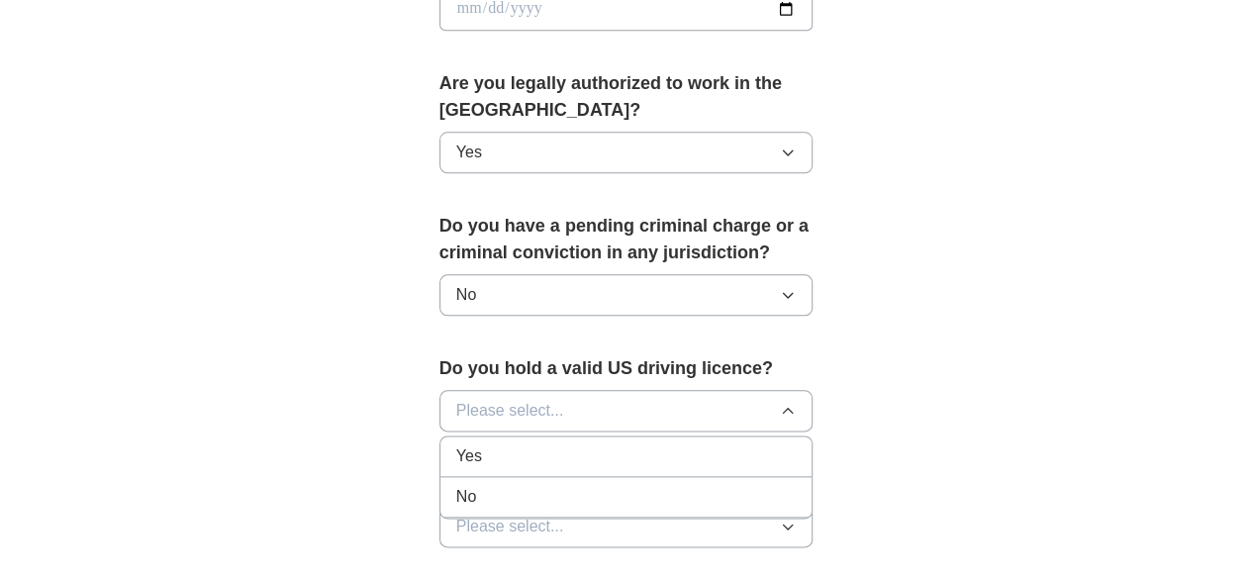
click at [515, 436] on li "Yes" at bounding box center [626, 456] width 372 height 41
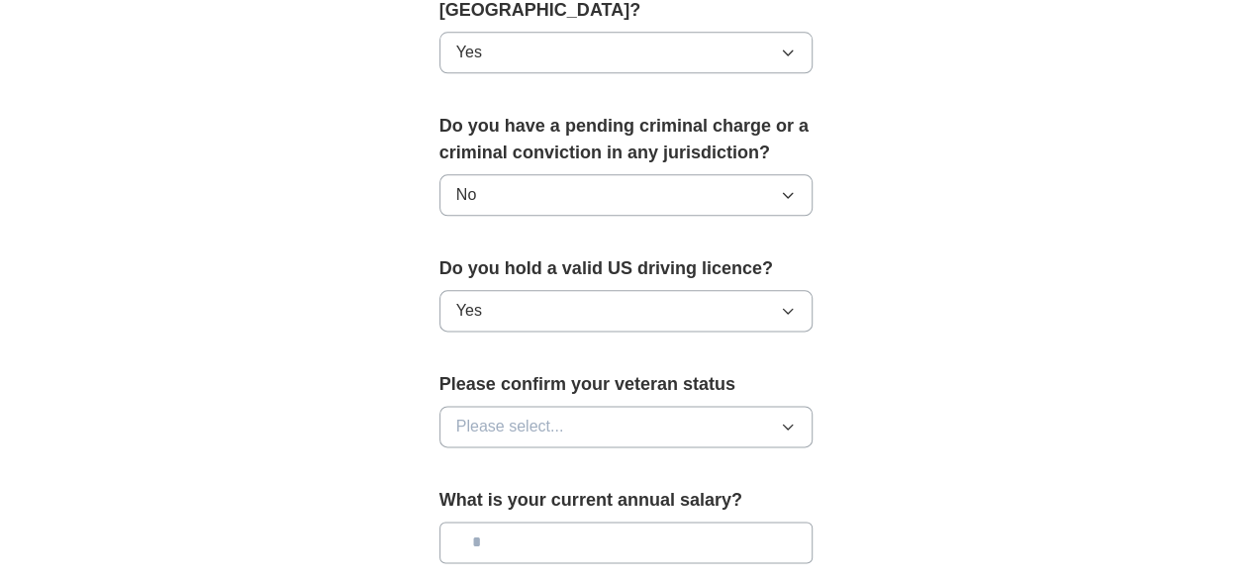
scroll to position [1088, 0]
click at [515, 416] on span "Please select..." at bounding box center [510, 428] width 108 height 24
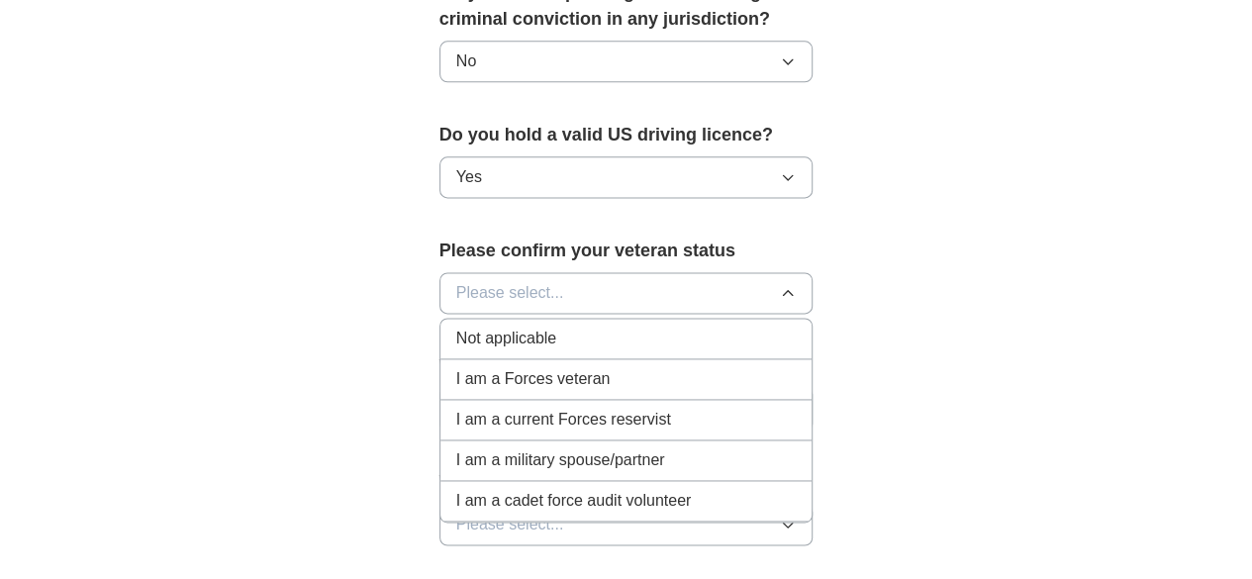
scroll to position [1222, 0]
click at [529, 327] on div "Not applicable" at bounding box center [626, 339] width 340 height 24
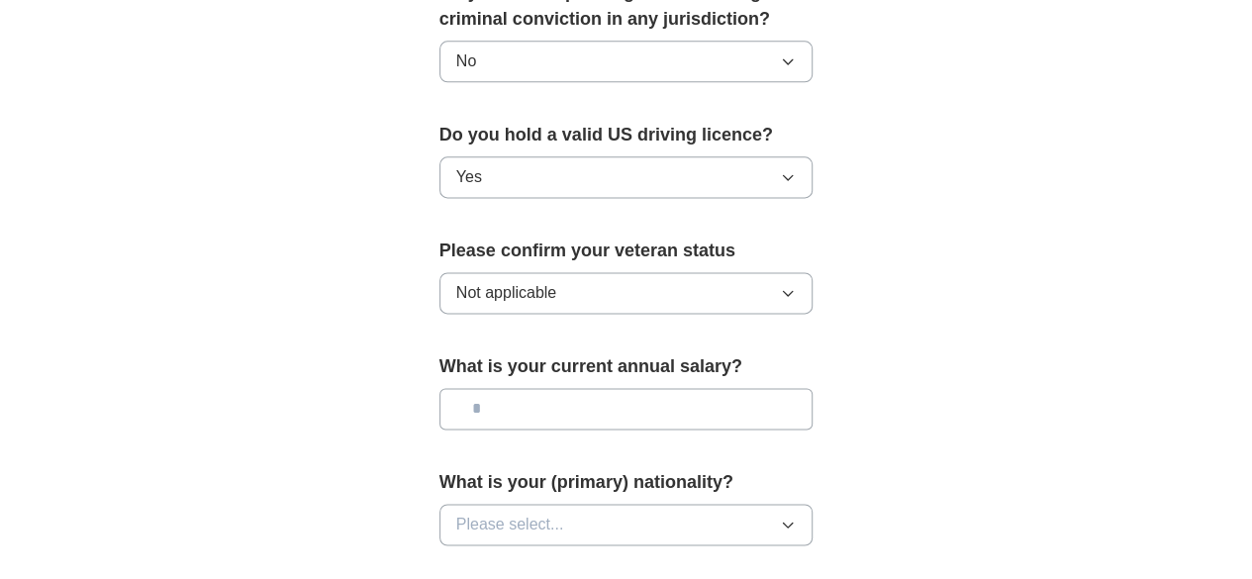
click at [495, 388] on input "text" at bounding box center [626, 409] width 374 height 42
type input "********"
click at [477, 513] on span "Please select..." at bounding box center [510, 525] width 108 height 24
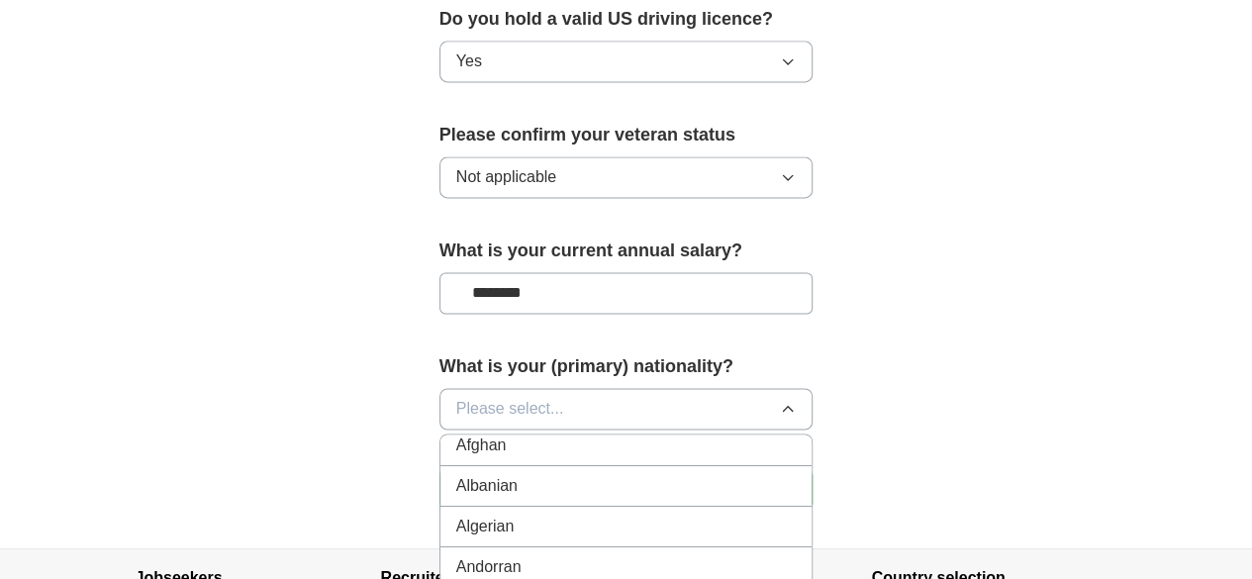
scroll to position [0, 0]
click at [502, 442] on div "American" at bounding box center [626, 454] width 340 height 24
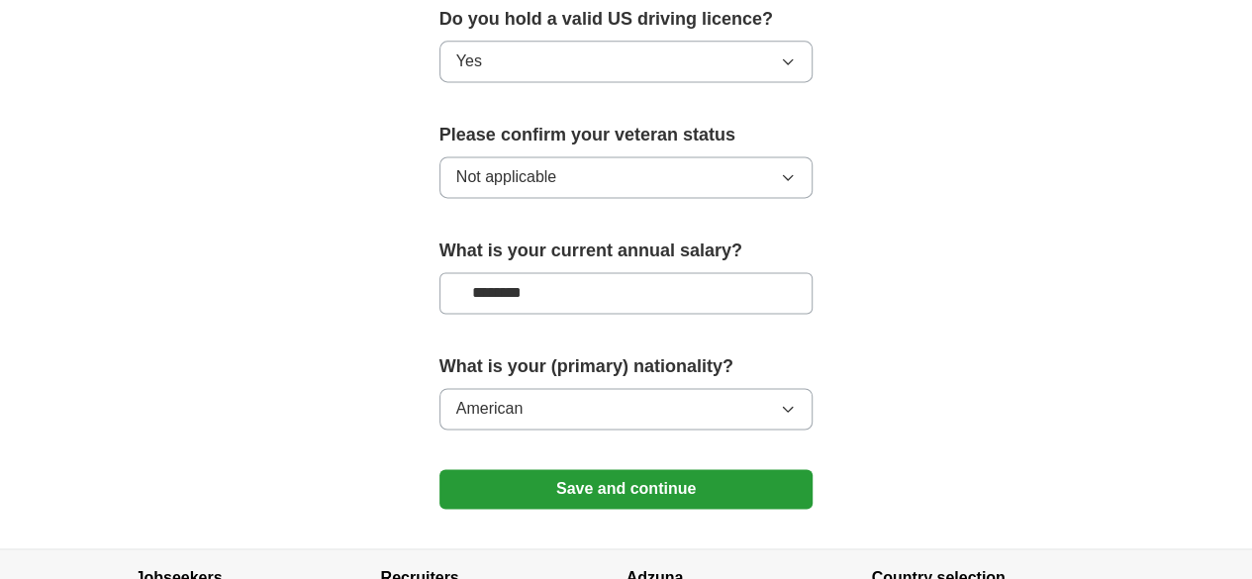
click at [610, 469] on button "Save and continue" at bounding box center [626, 489] width 374 height 40
